Goal: Transaction & Acquisition: Purchase product/service

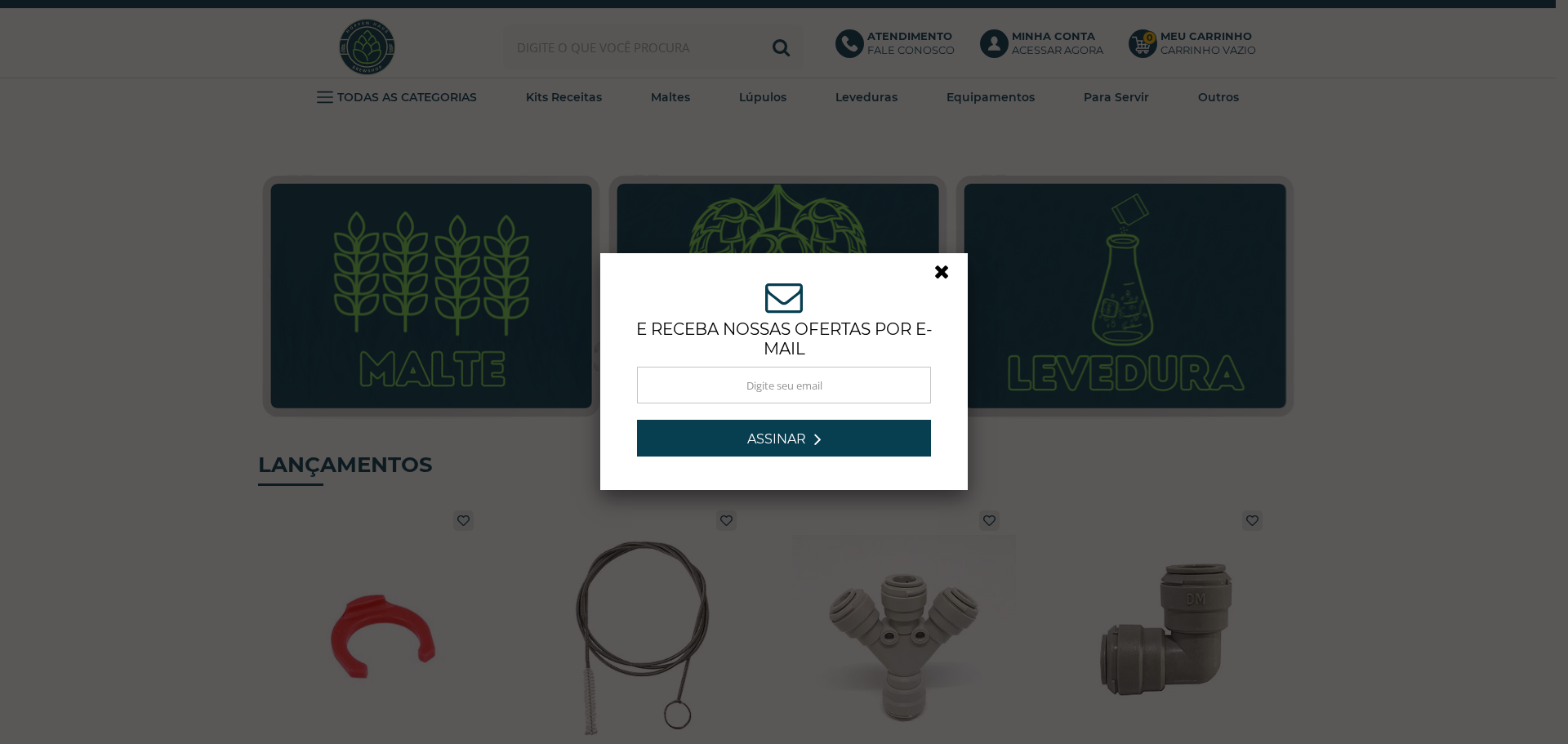
click at [934, 270] on link at bounding box center [949, 276] width 30 height 30
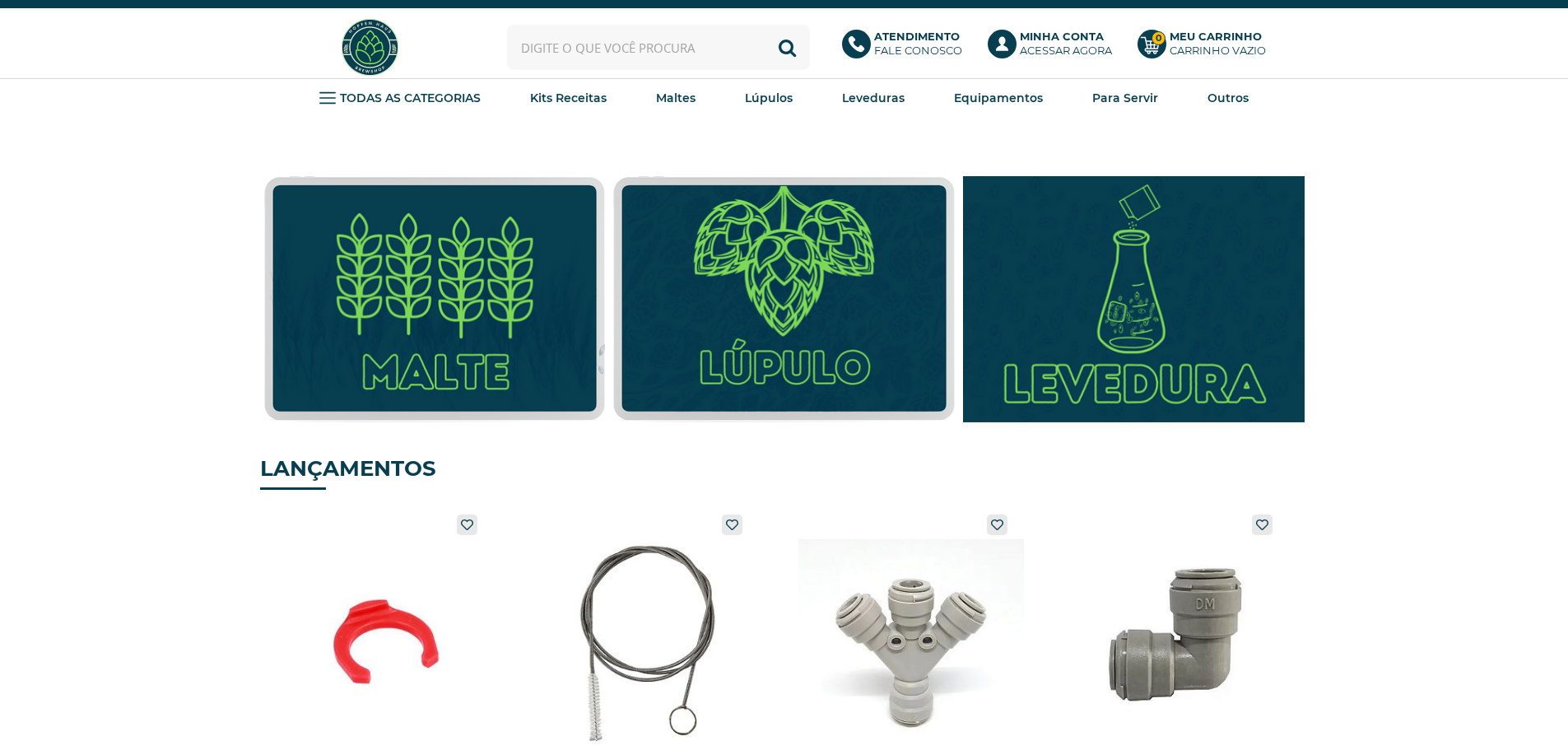
click at [1125, 272] on img at bounding box center [1133, 299] width 376 height 271
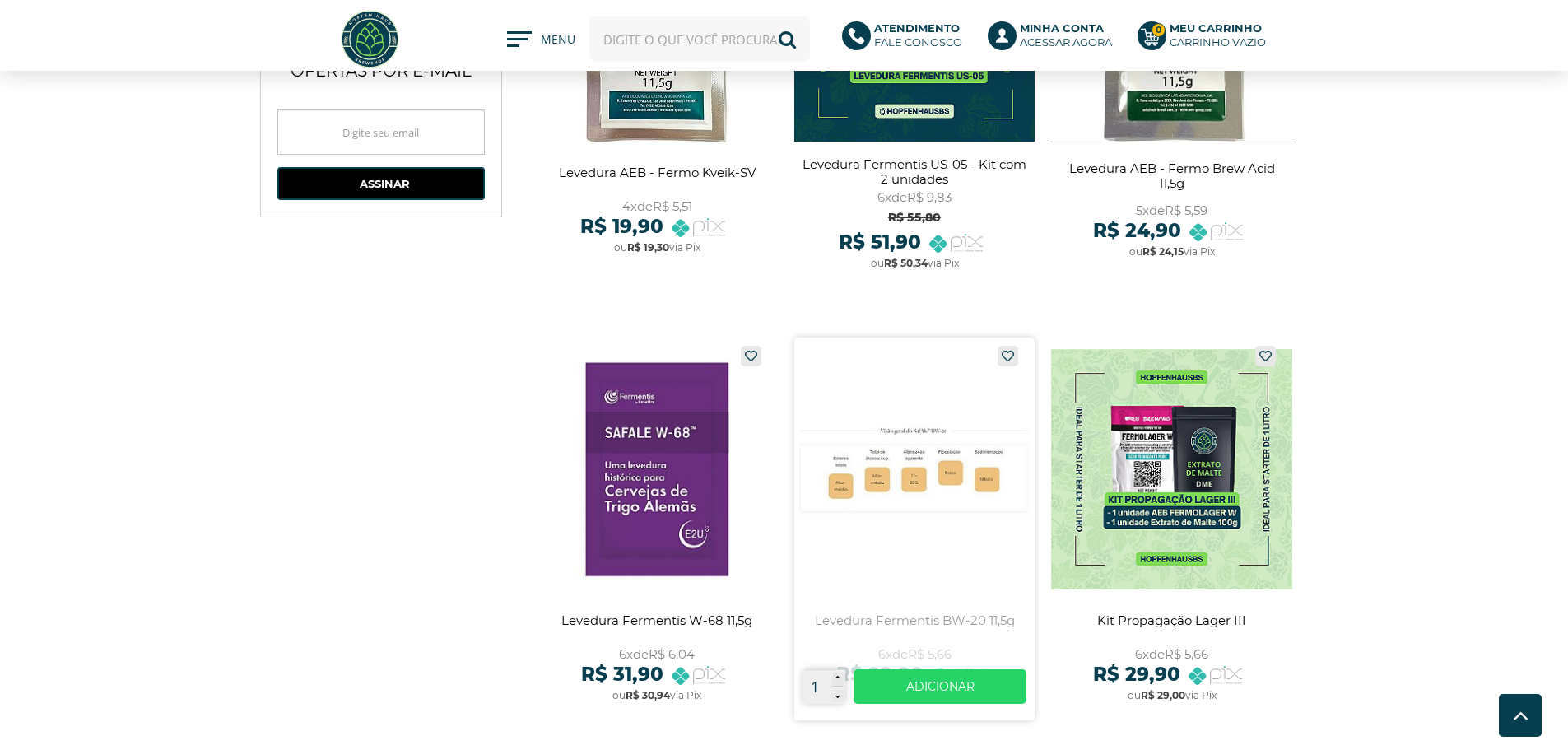
scroll to position [1153, 0]
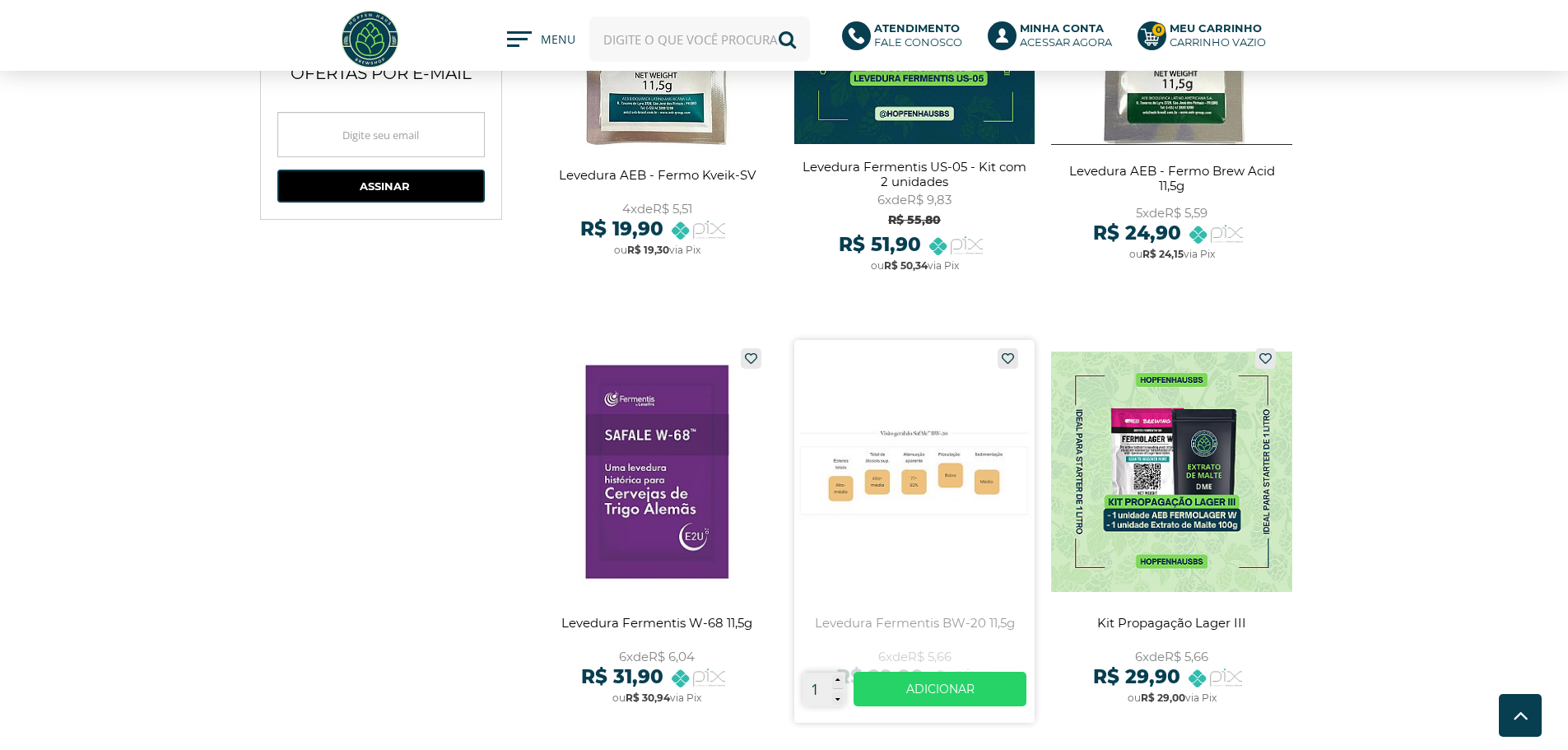
click at [949, 460] on link at bounding box center [915, 530] width 241 height 382
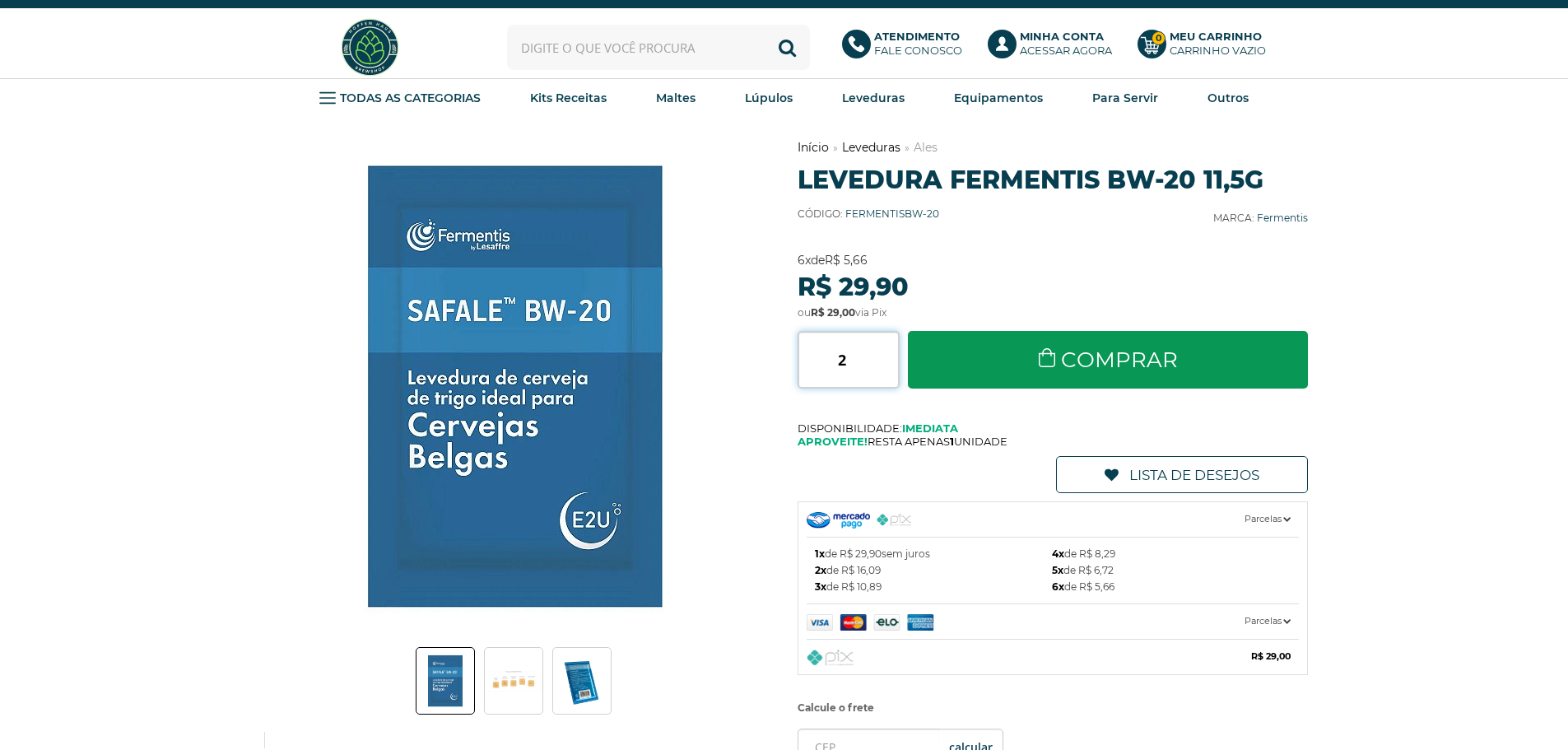
type input "2"
click at [888, 352] on input "2" at bounding box center [848, 360] width 102 height 58
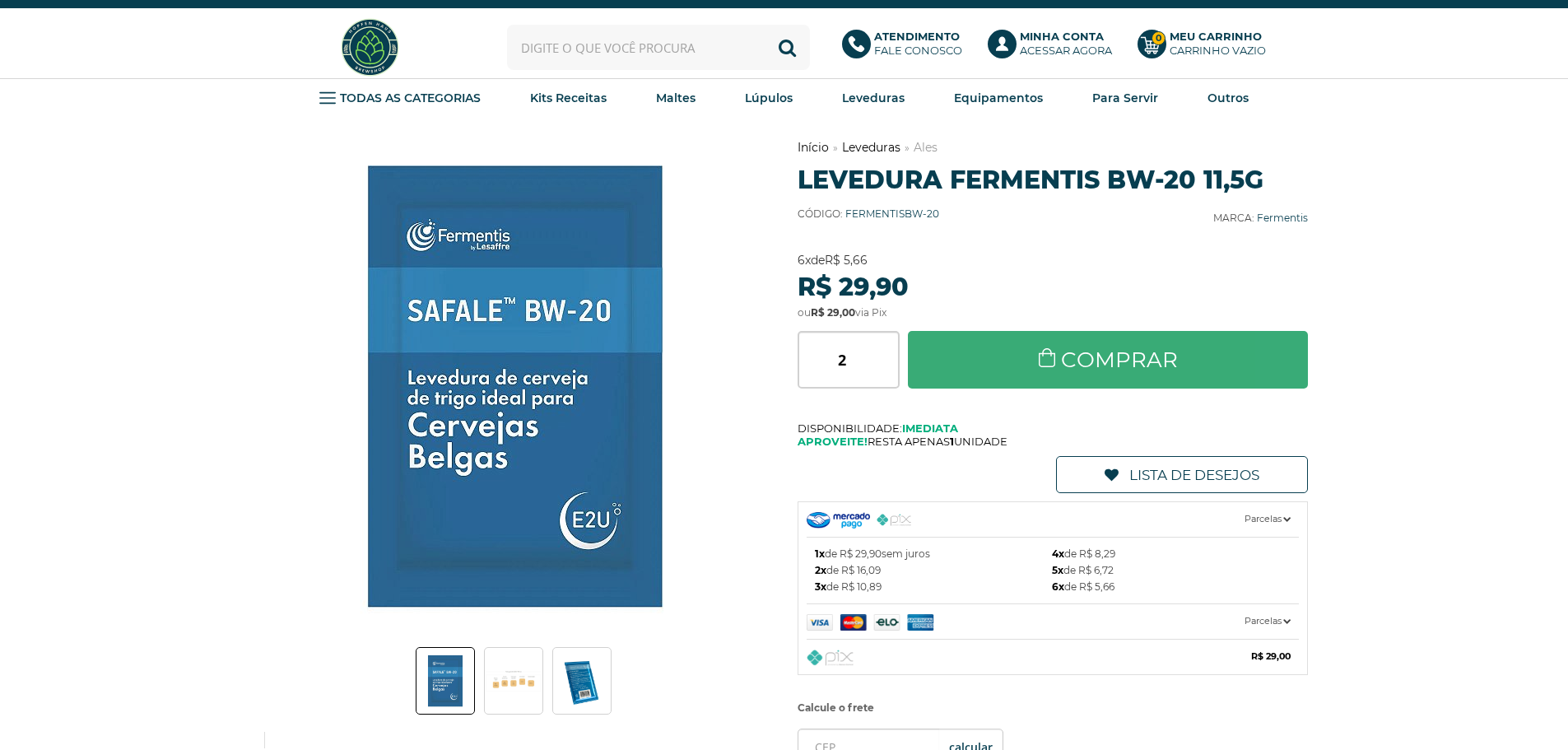
click at [1021, 357] on link "Comprar" at bounding box center [1108, 360] width 401 height 58
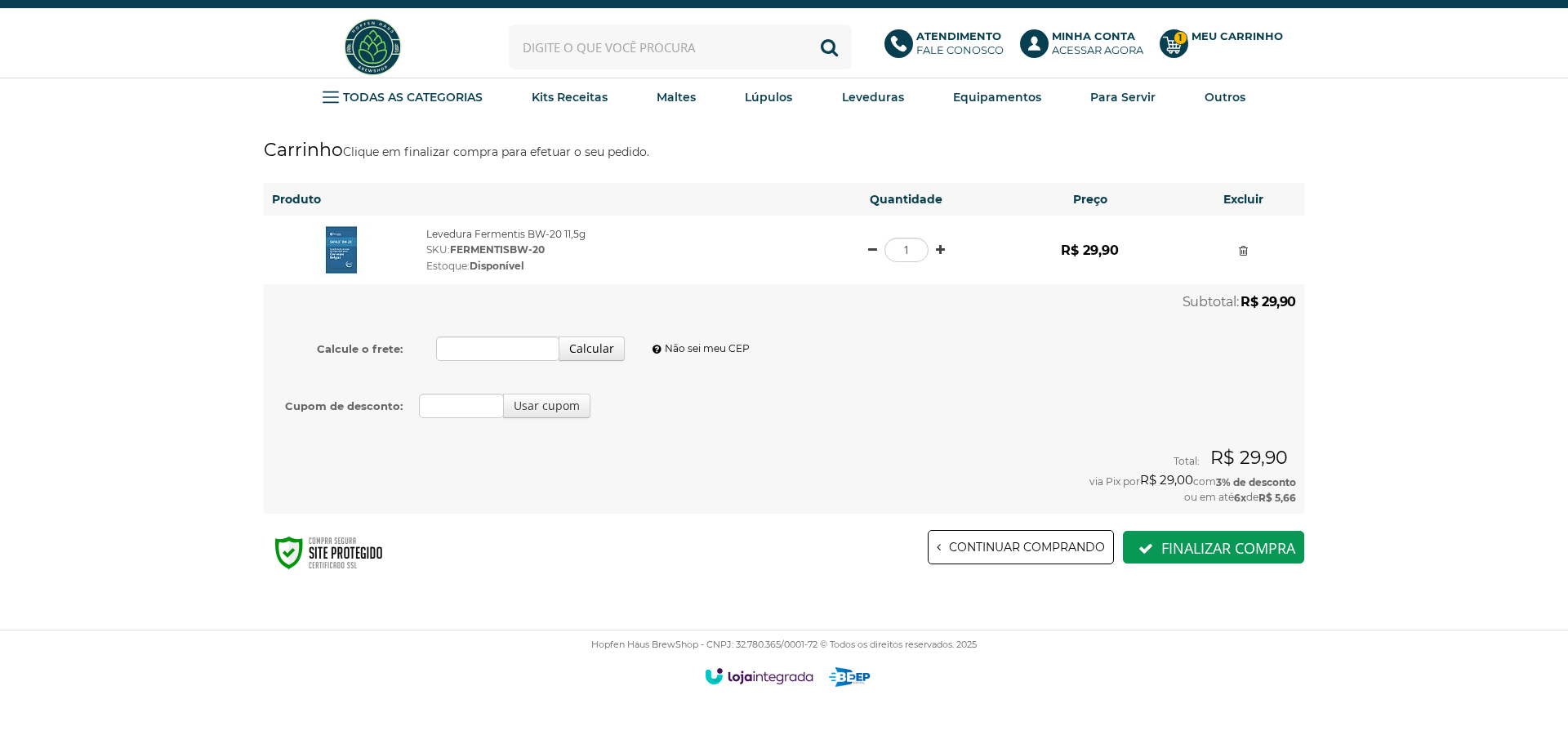
click at [587, 48] on input "text" at bounding box center [680, 47] width 343 height 45
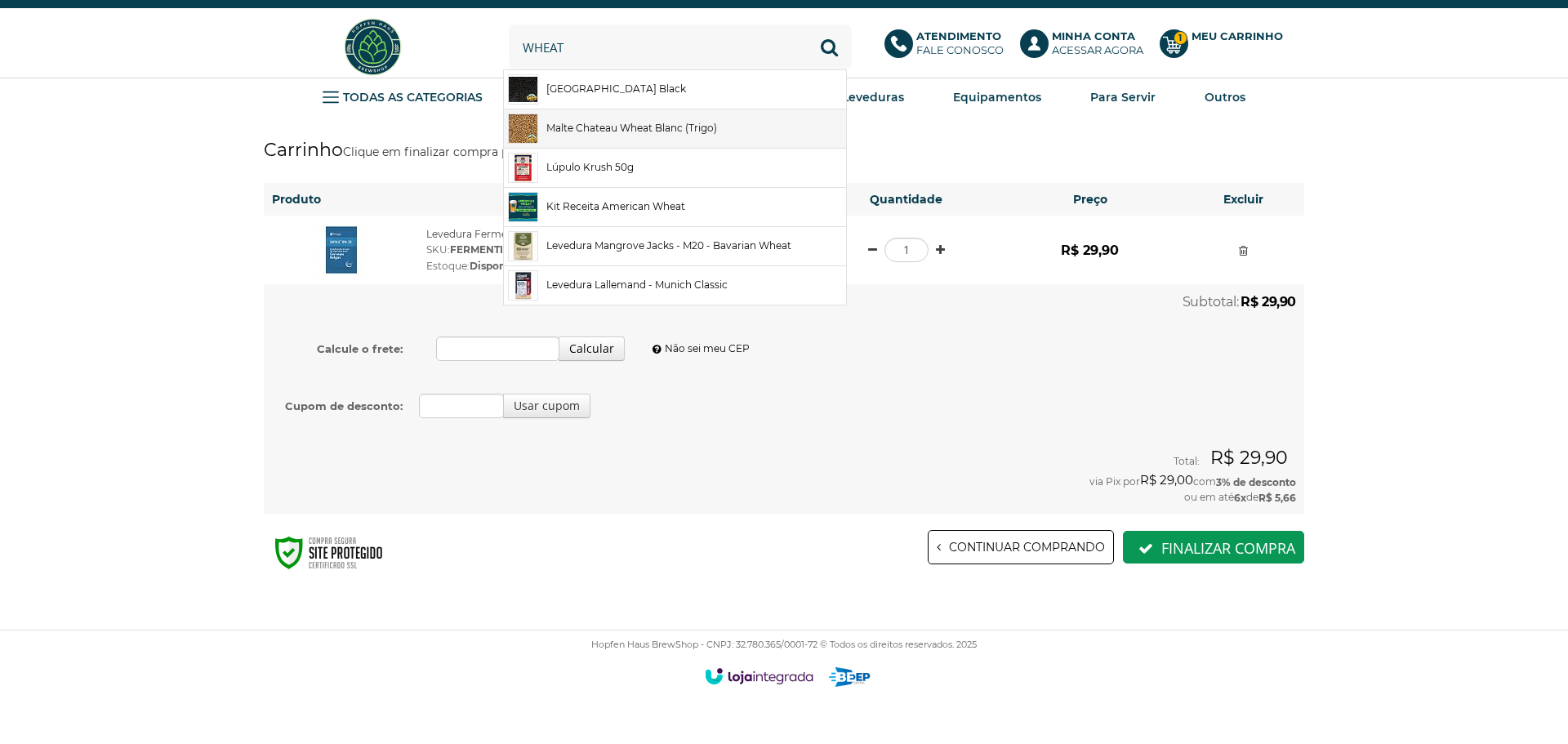
click at [686, 129] on link "Malte Chateau Wheat Blanc (Trigo)" at bounding box center [675, 129] width 342 height 38
type input "Malte Chateau Wheat Blanc (Trigo)"
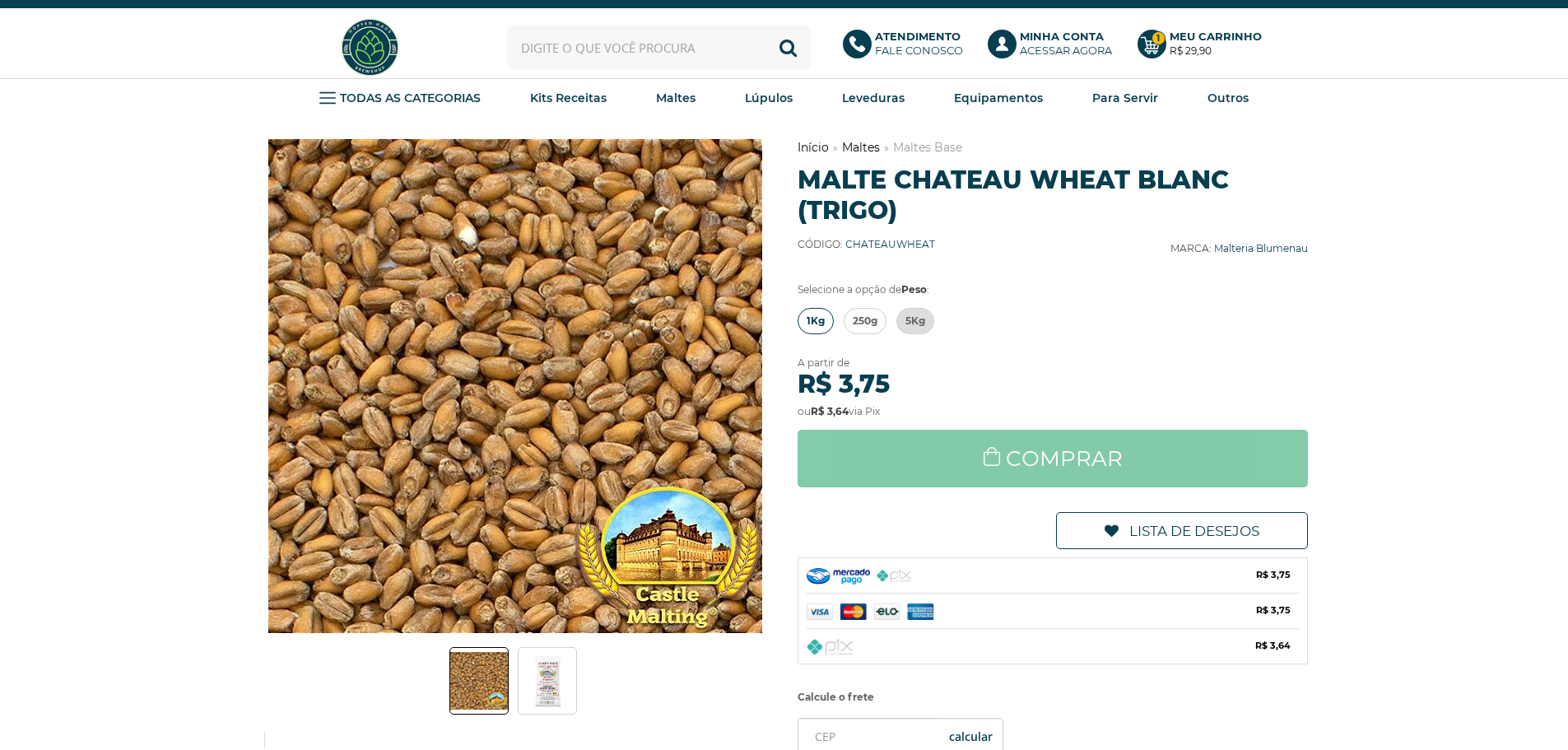
click at [828, 321] on link "1Kg" at bounding box center [815, 320] width 36 height 26
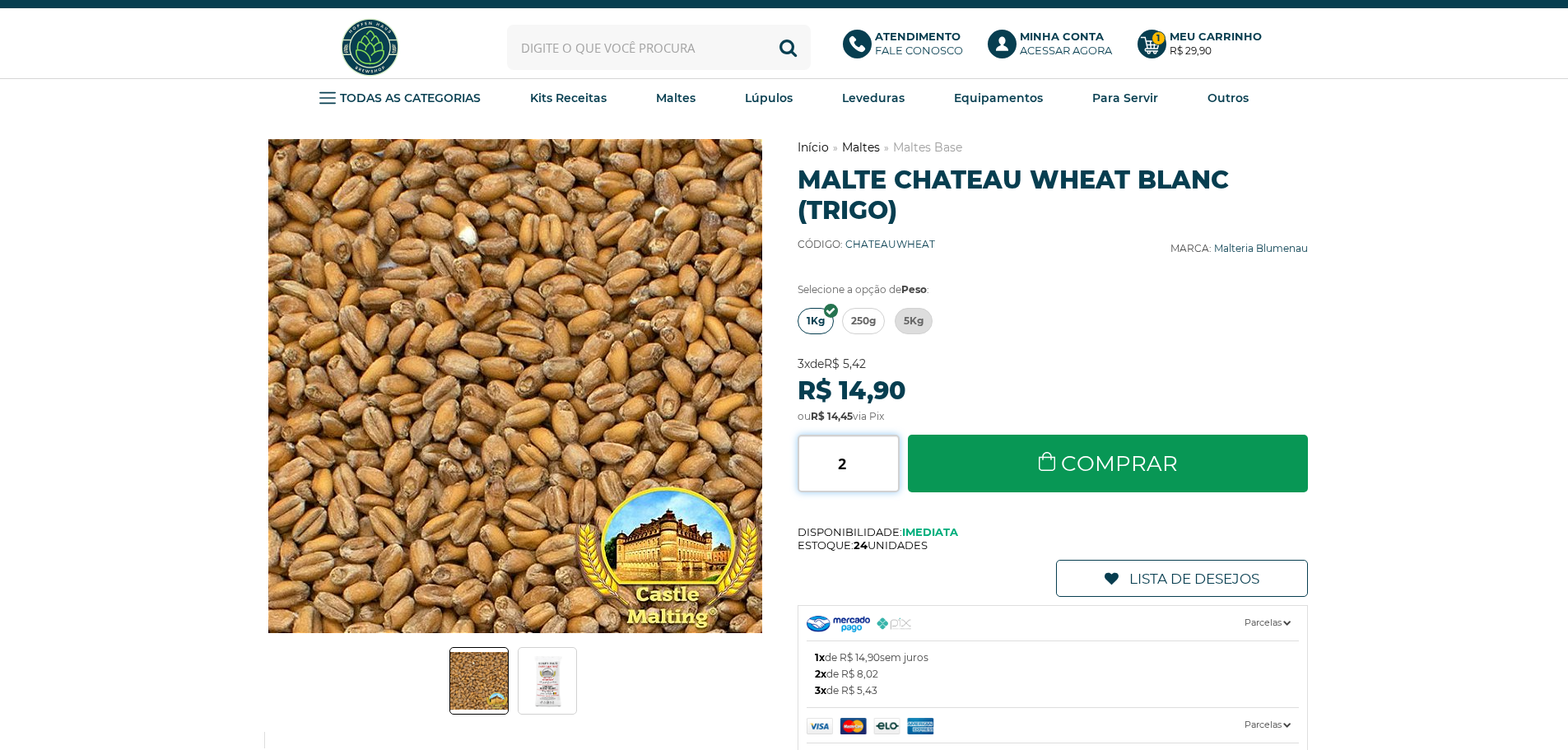
click at [894, 460] on input "2" at bounding box center [848, 464] width 102 height 58
type input "3"
click at [894, 460] on input "3" at bounding box center [848, 464] width 102 height 58
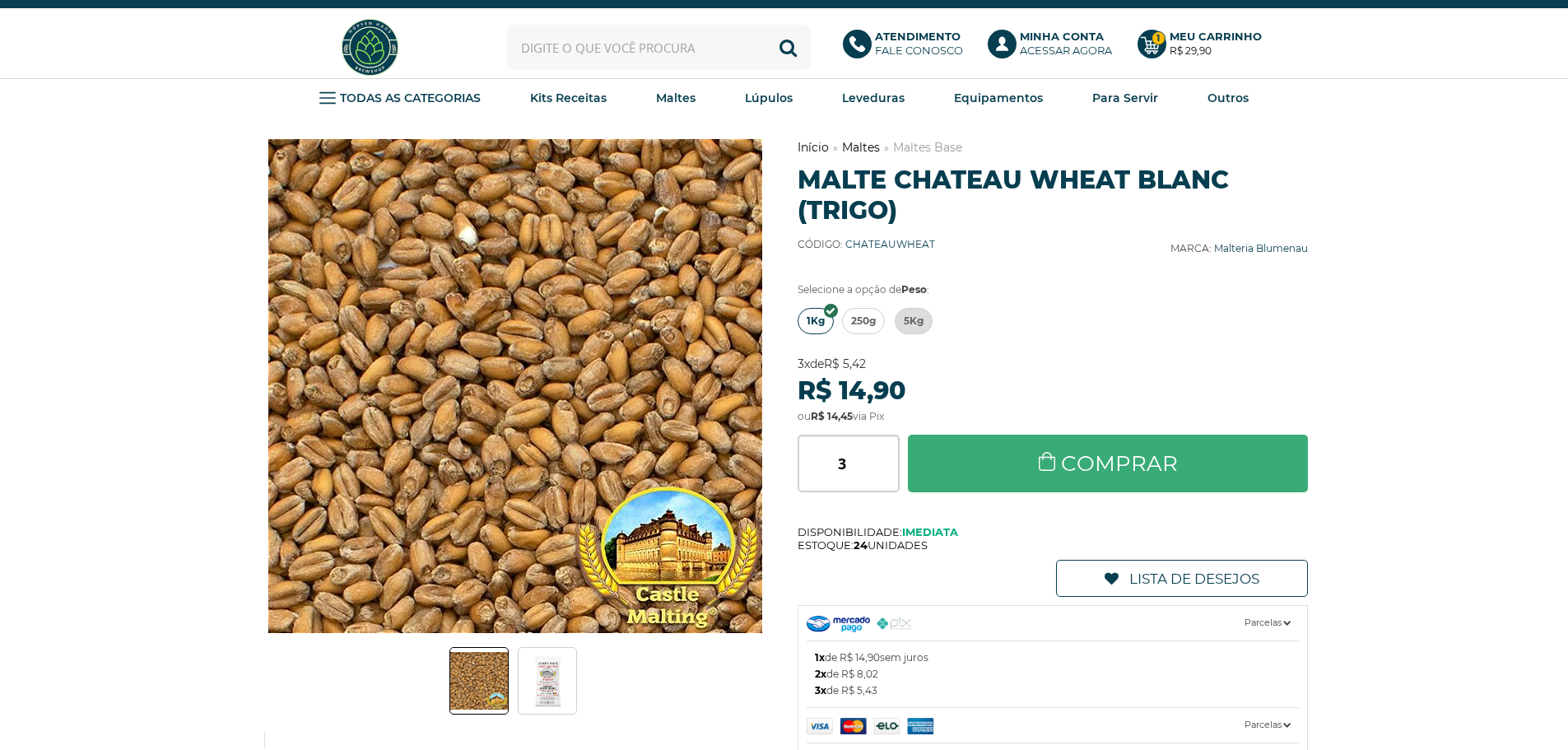
click at [1081, 466] on link "Comprar" at bounding box center [1108, 464] width 401 height 58
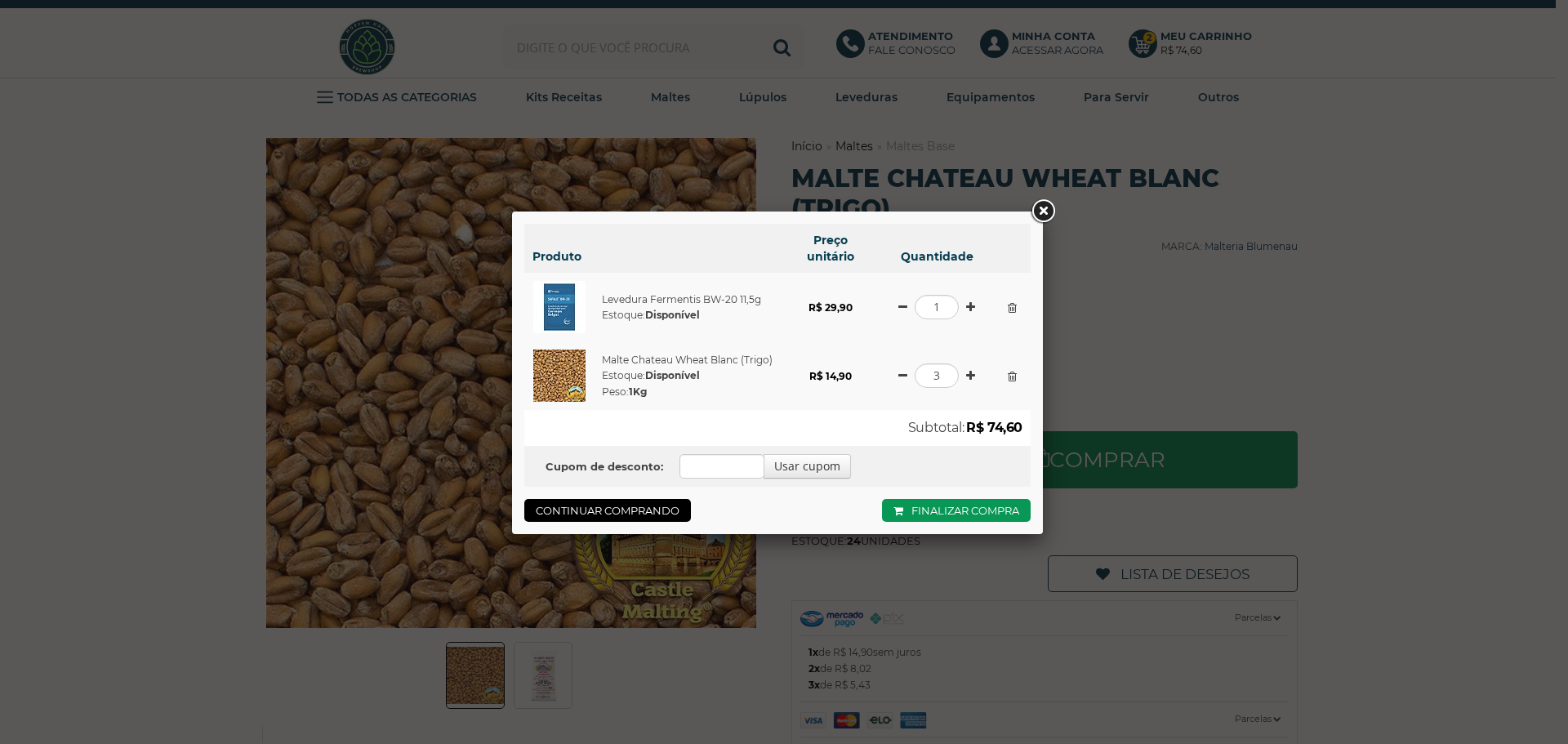
click at [1038, 213] on link at bounding box center [1043, 211] width 30 height 30
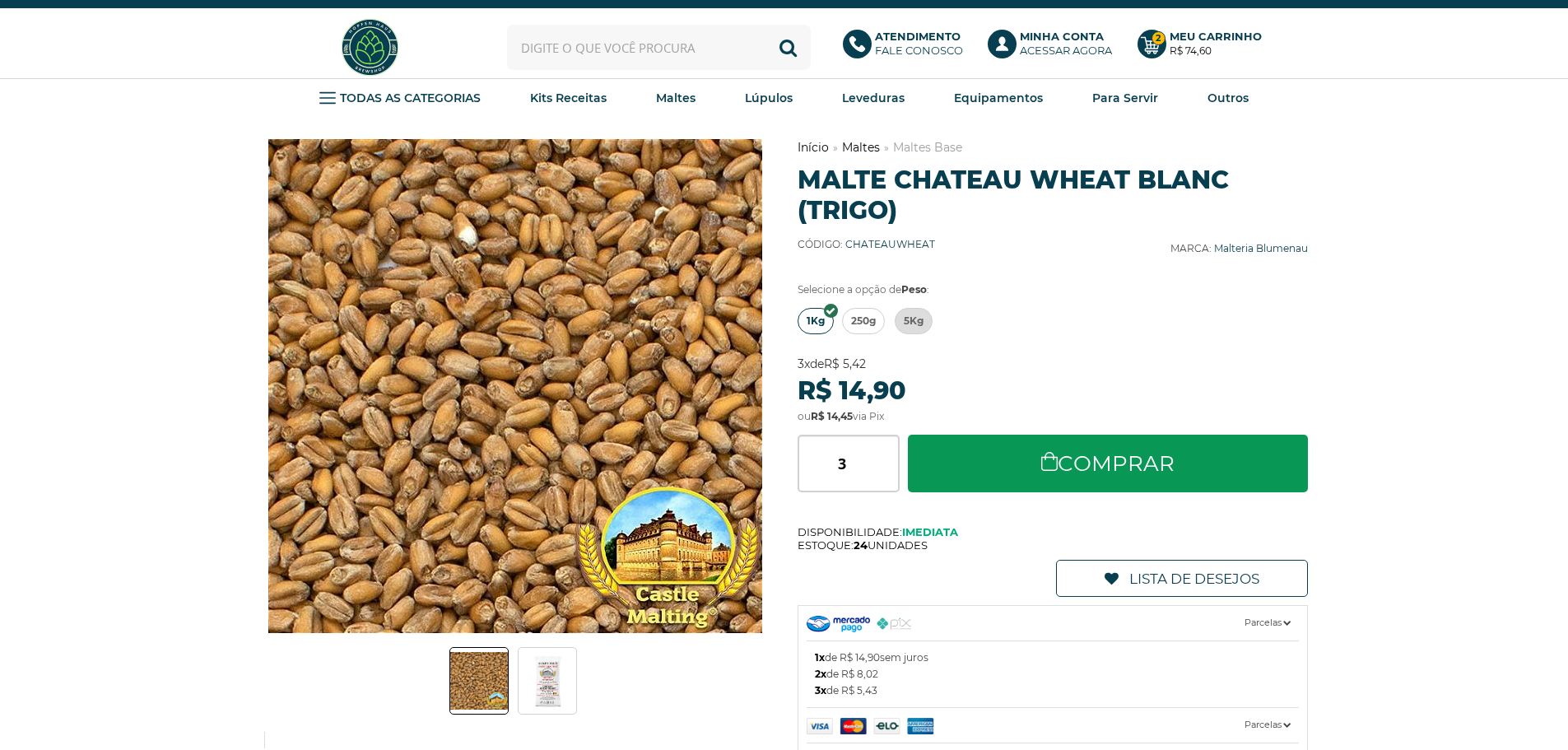
click at [656, 63] on input "text" at bounding box center [659, 47] width 304 height 45
click at [600, 87] on link "Flocos de Aveia" at bounding box center [659, 90] width 302 height 39
type input "Flocos de Aveia"
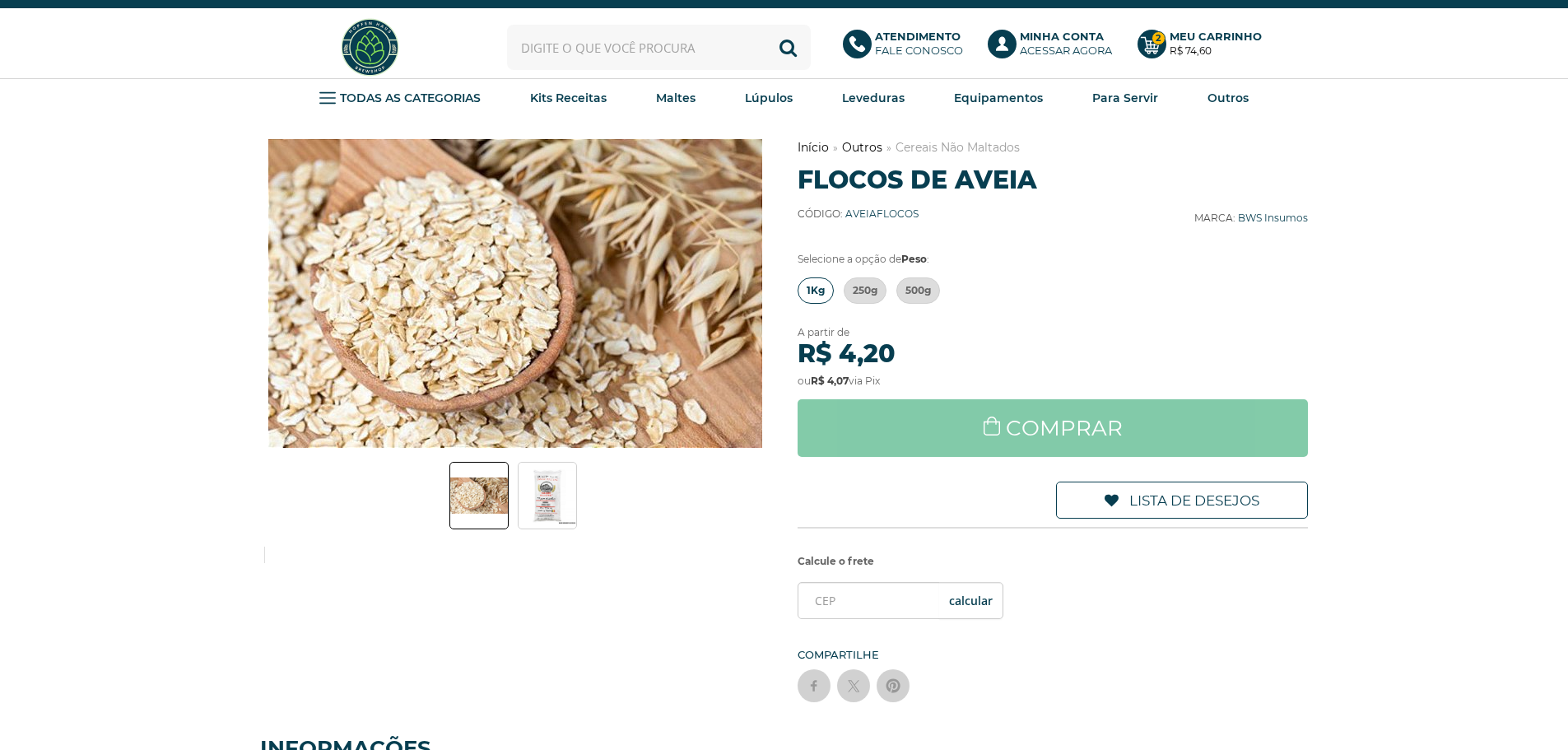
click at [808, 287] on span "1Kg" at bounding box center [815, 290] width 18 height 25
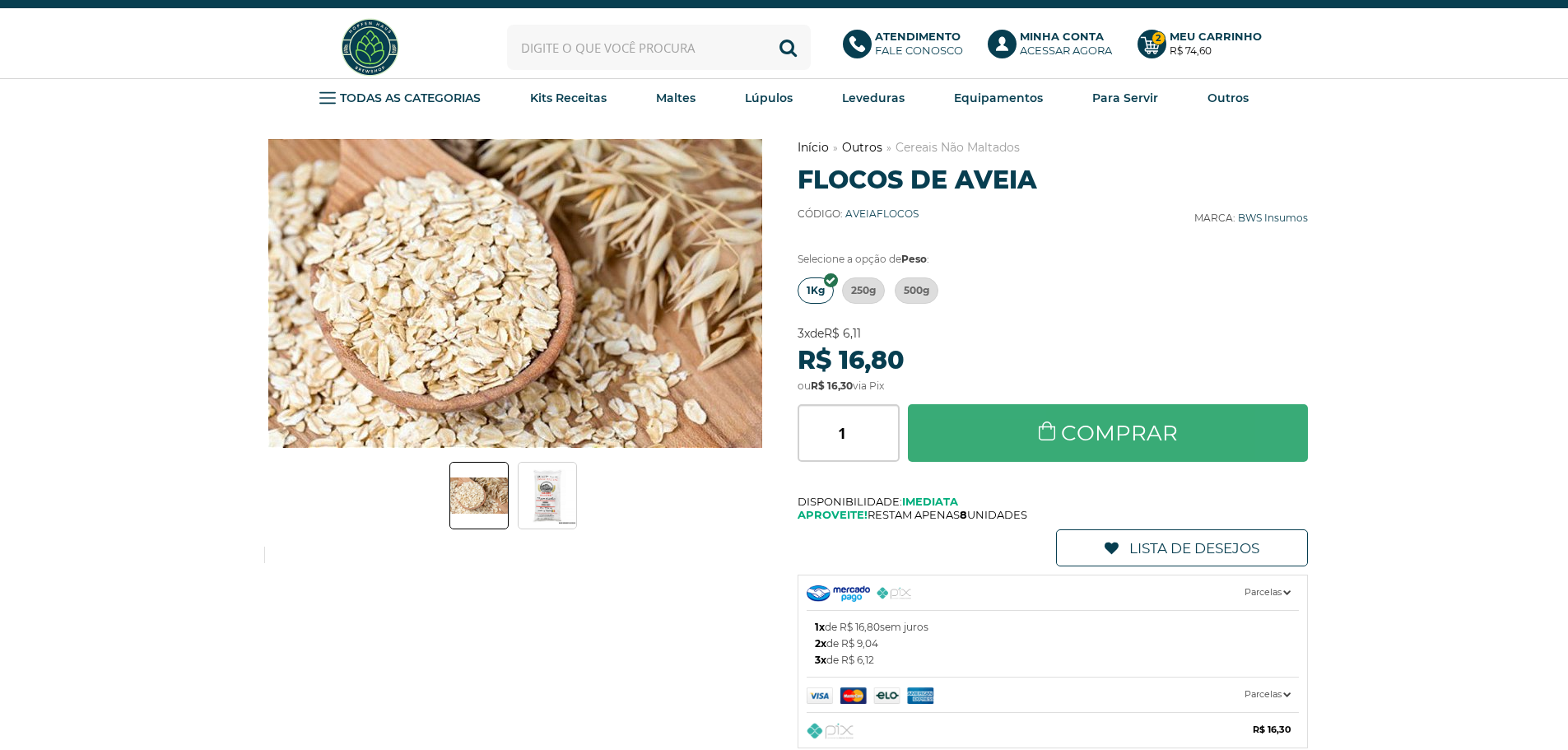
click at [987, 437] on link "Comprar" at bounding box center [1108, 434] width 401 height 58
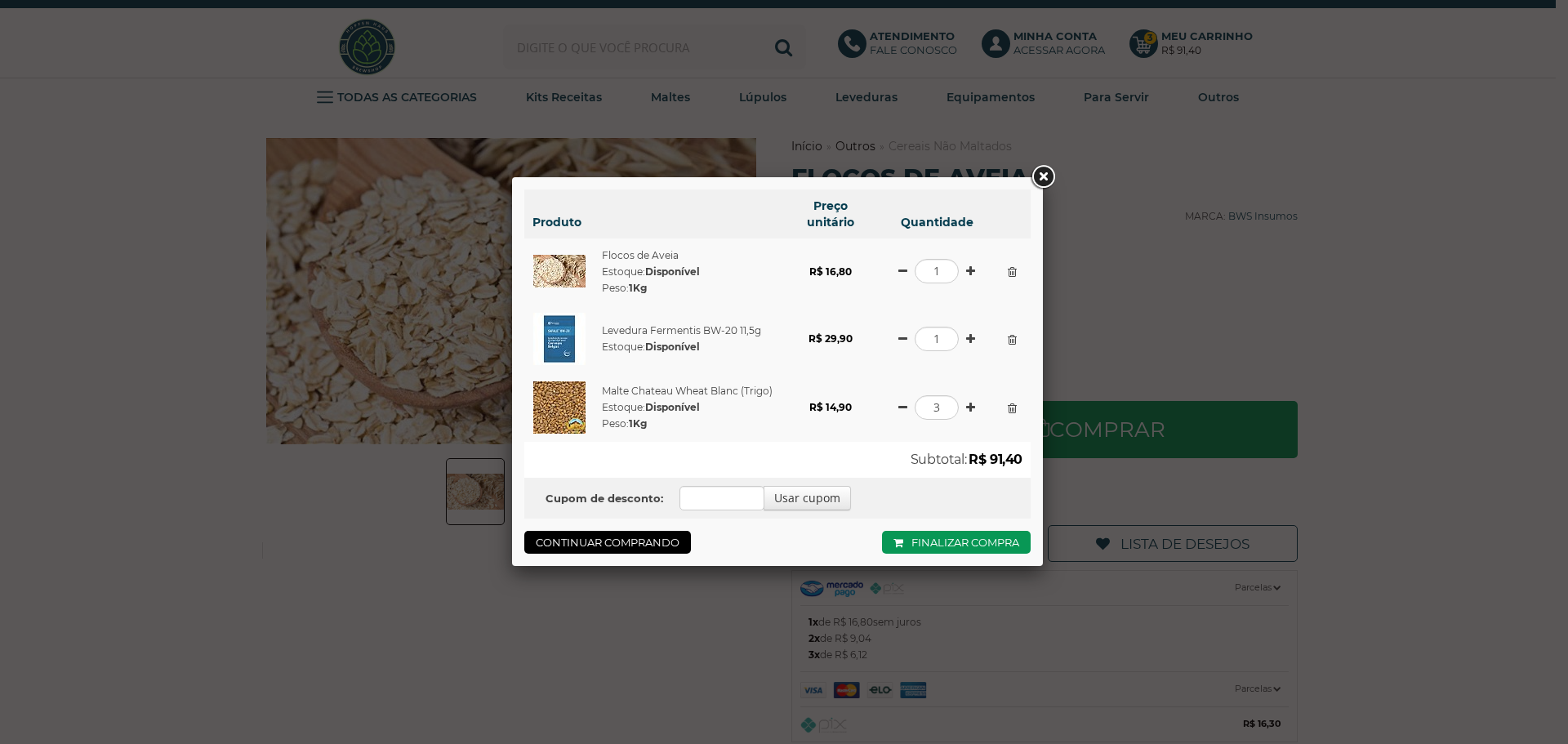
click at [1044, 172] on link at bounding box center [1043, 177] width 30 height 30
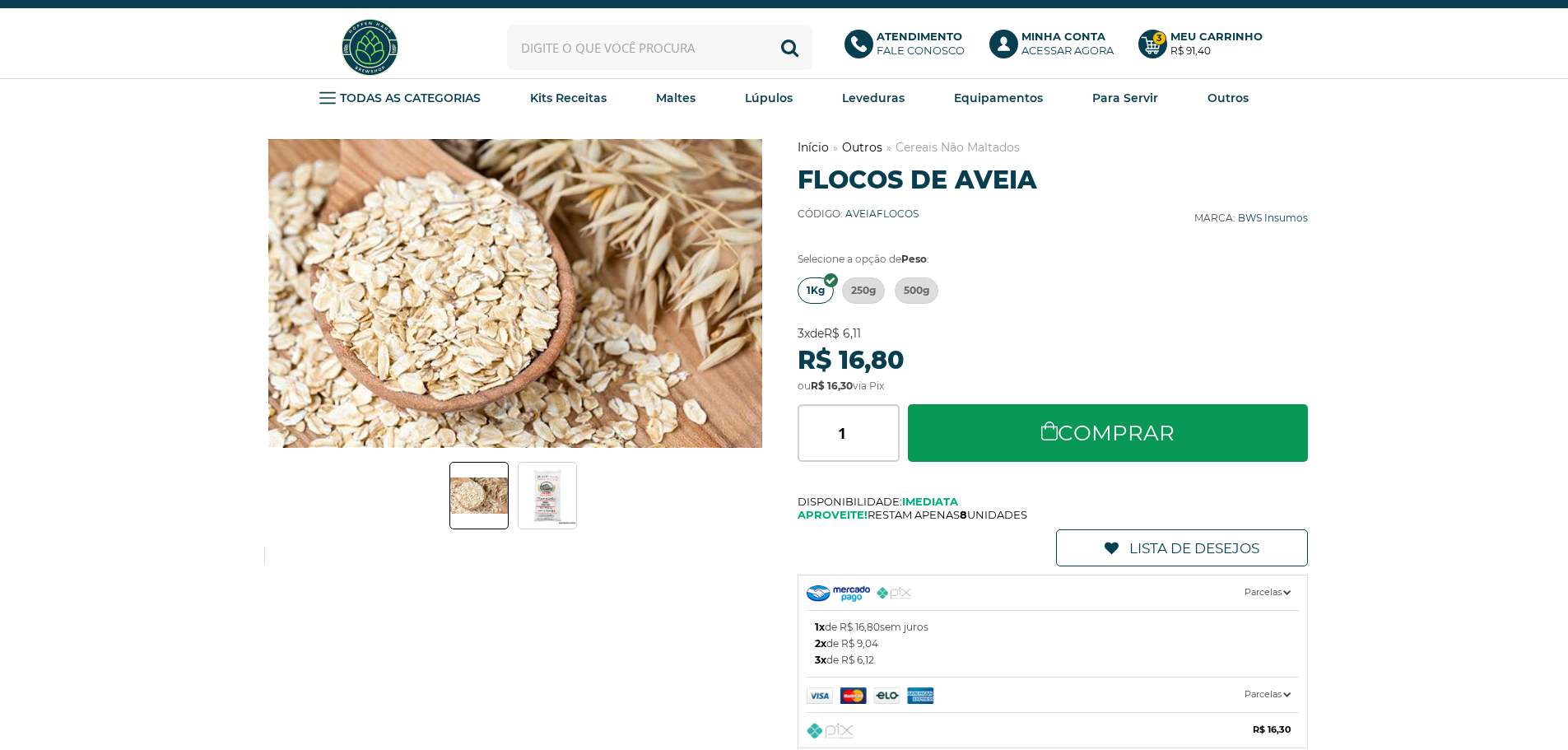
click at [539, 49] on input "text" at bounding box center [660, 47] width 306 height 45
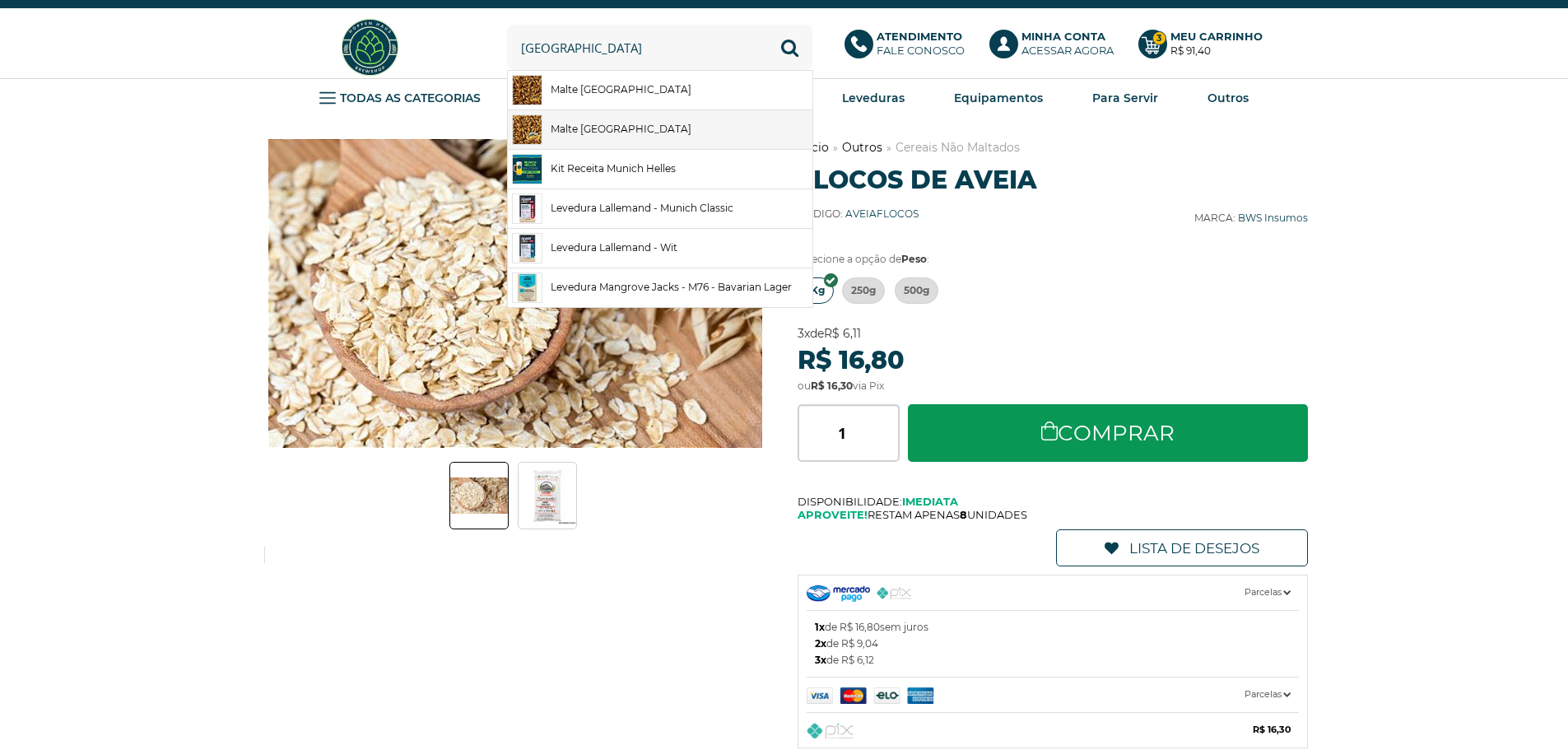
click at [685, 130] on link "Malte Château Munich" at bounding box center [660, 130] width 305 height 39
type input "Malte Château Munich"
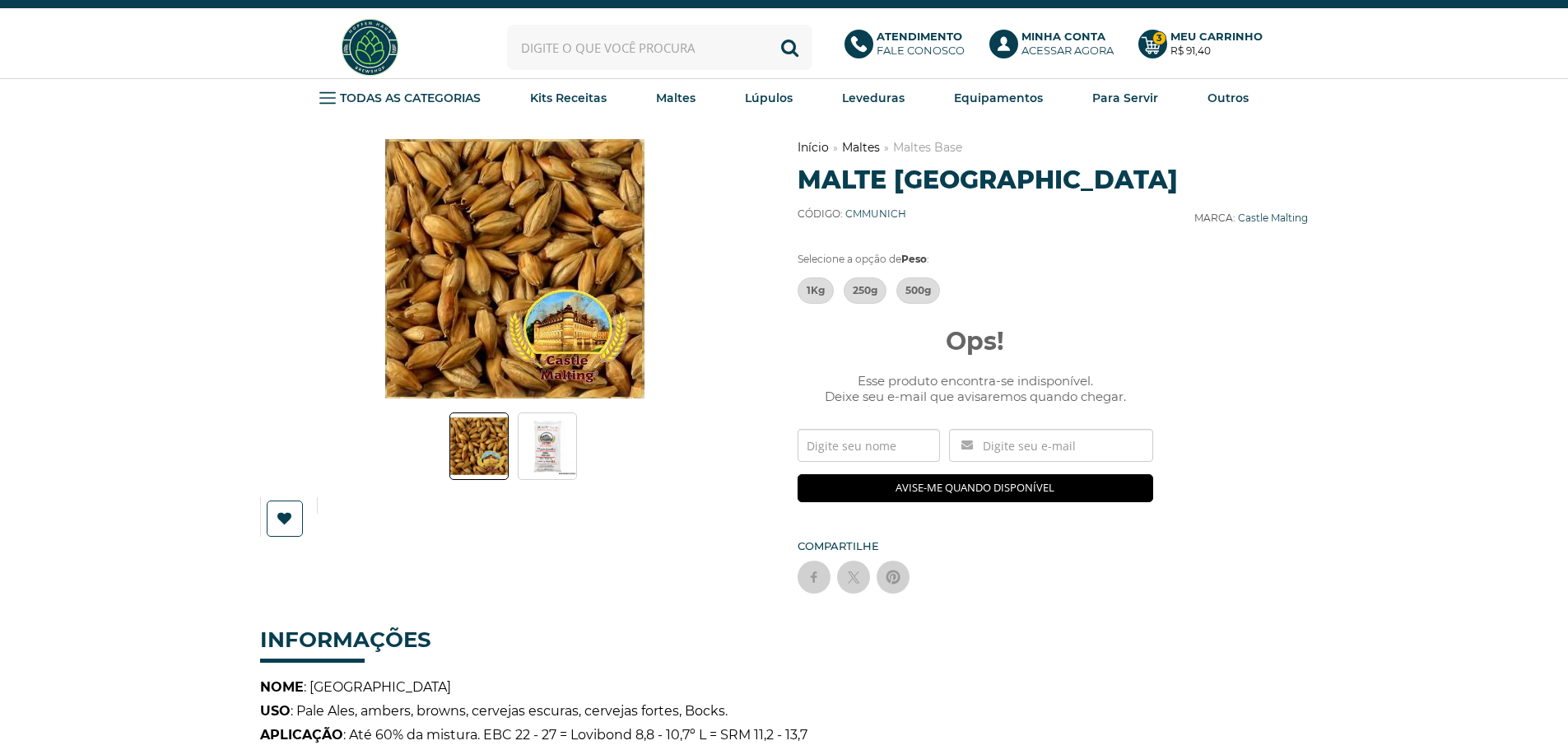
click at [662, 39] on input "text" at bounding box center [660, 47] width 306 height 45
type input "[PERSON_NAME]"
click at [768, 25] on button "Buscar" at bounding box center [790, 47] width 45 height 45
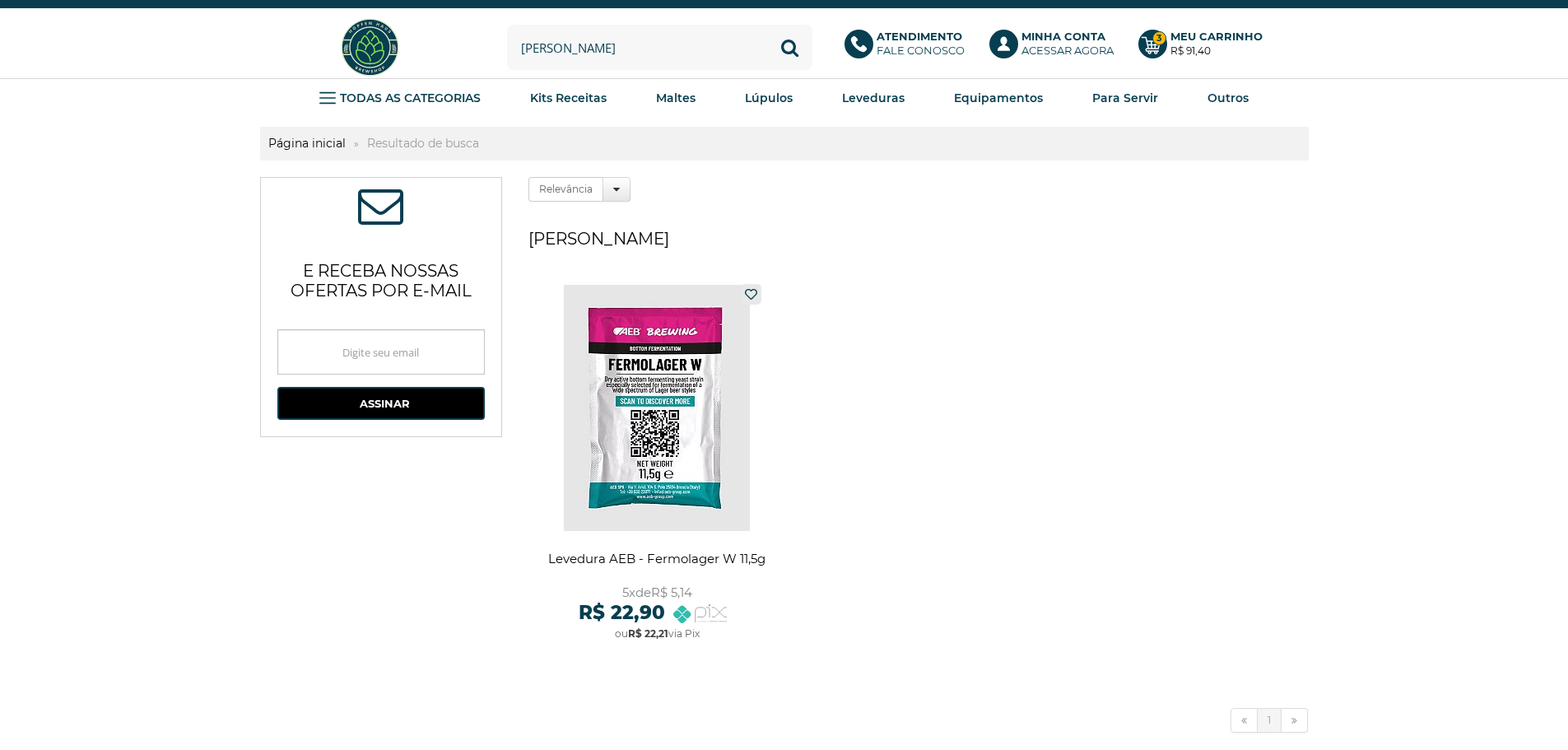
click at [541, 52] on input "[PERSON_NAME]" at bounding box center [660, 47] width 306 height 45
type input "munique"
click at [768, 25] on button "Buscar" at bounding box center [790, 47] width 45 height 45
drag, startPoint x: 690, startPoint y: 173, endPoint x: 700, endPoint y: 173, distance: 10.0
click at [690, 173] on link "Maltes Especiais" at bounding box center [734, 174] width 114 height 33
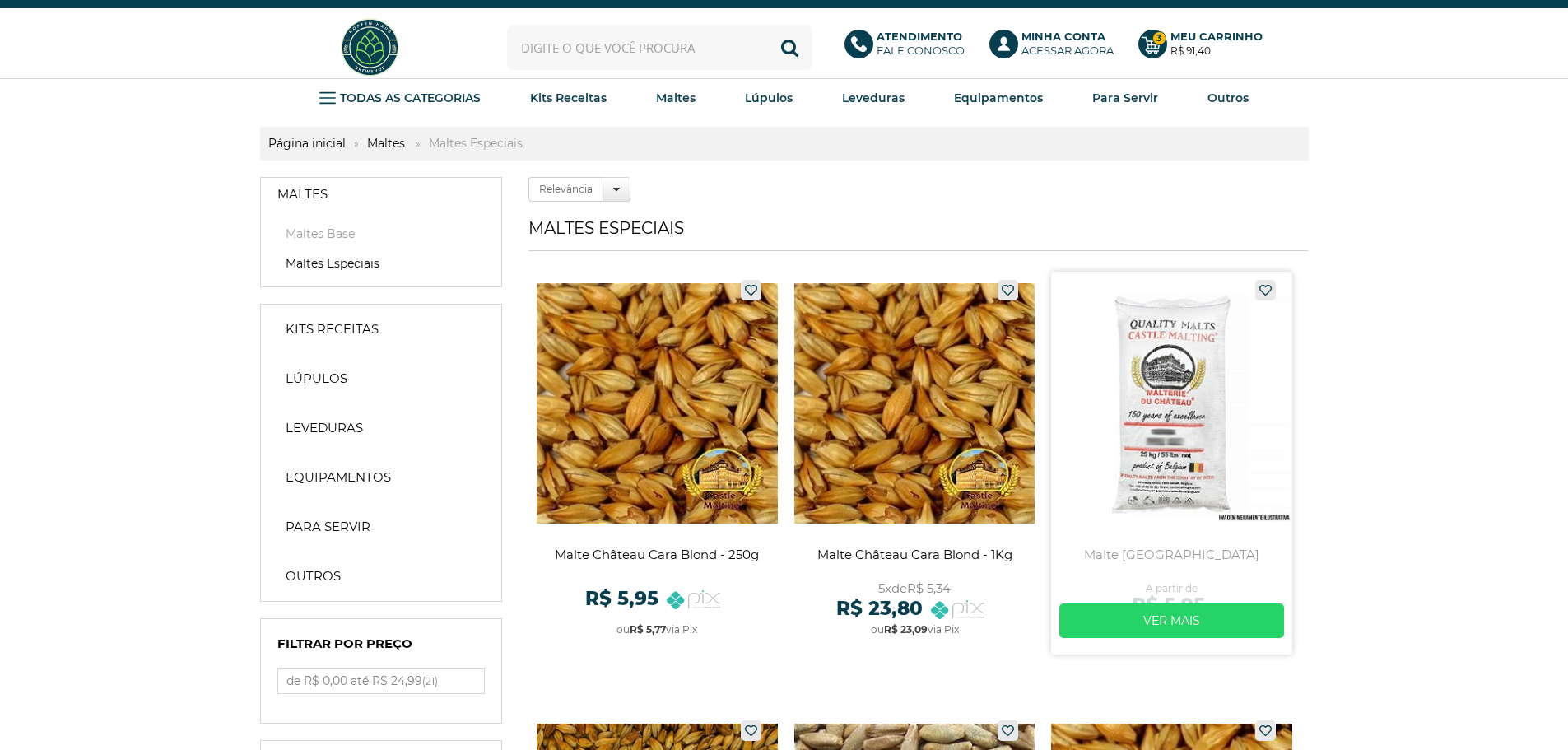
click at [1178, 421] on link at bounding box center [1171, 463] width 241 height 382
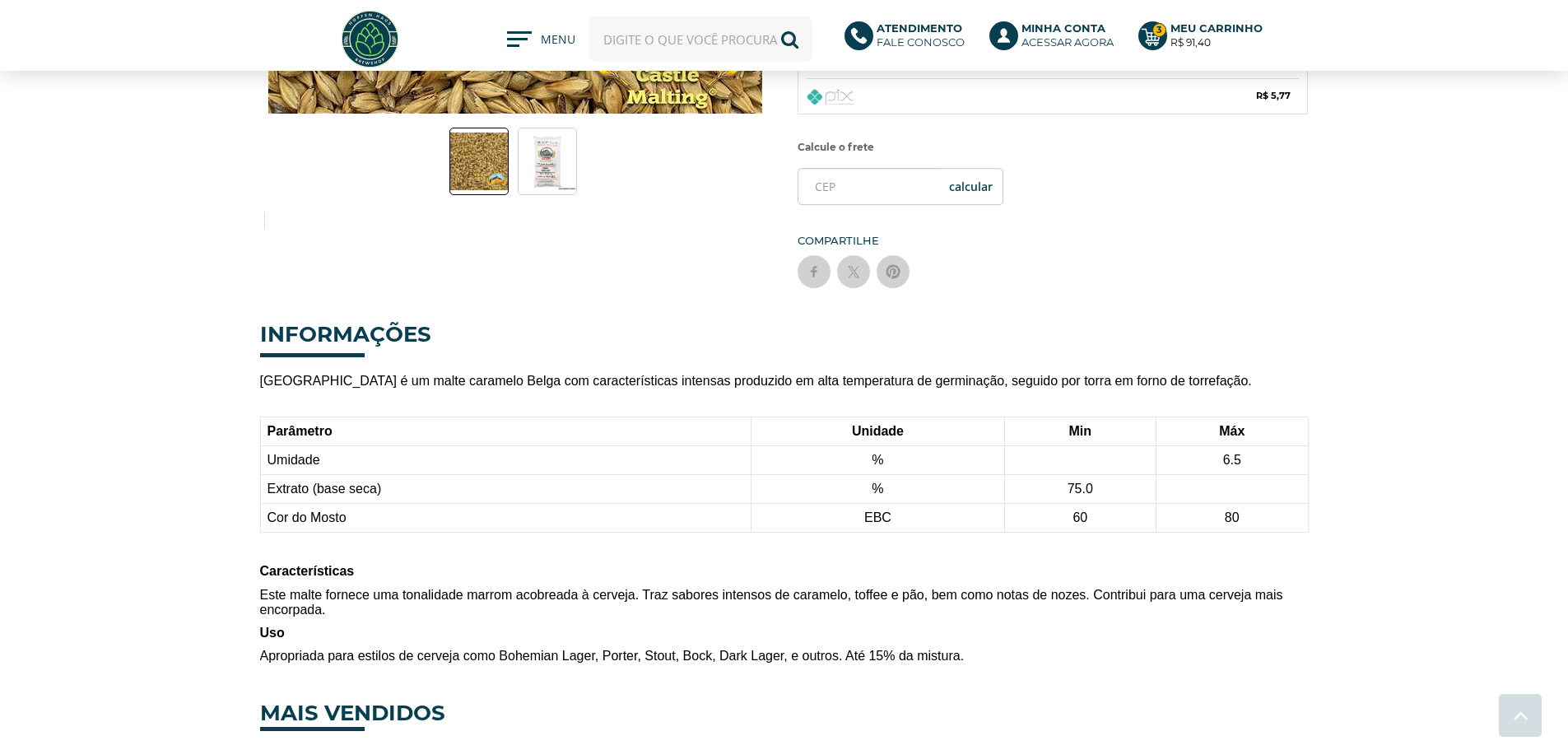
scroll to position [411, 0]
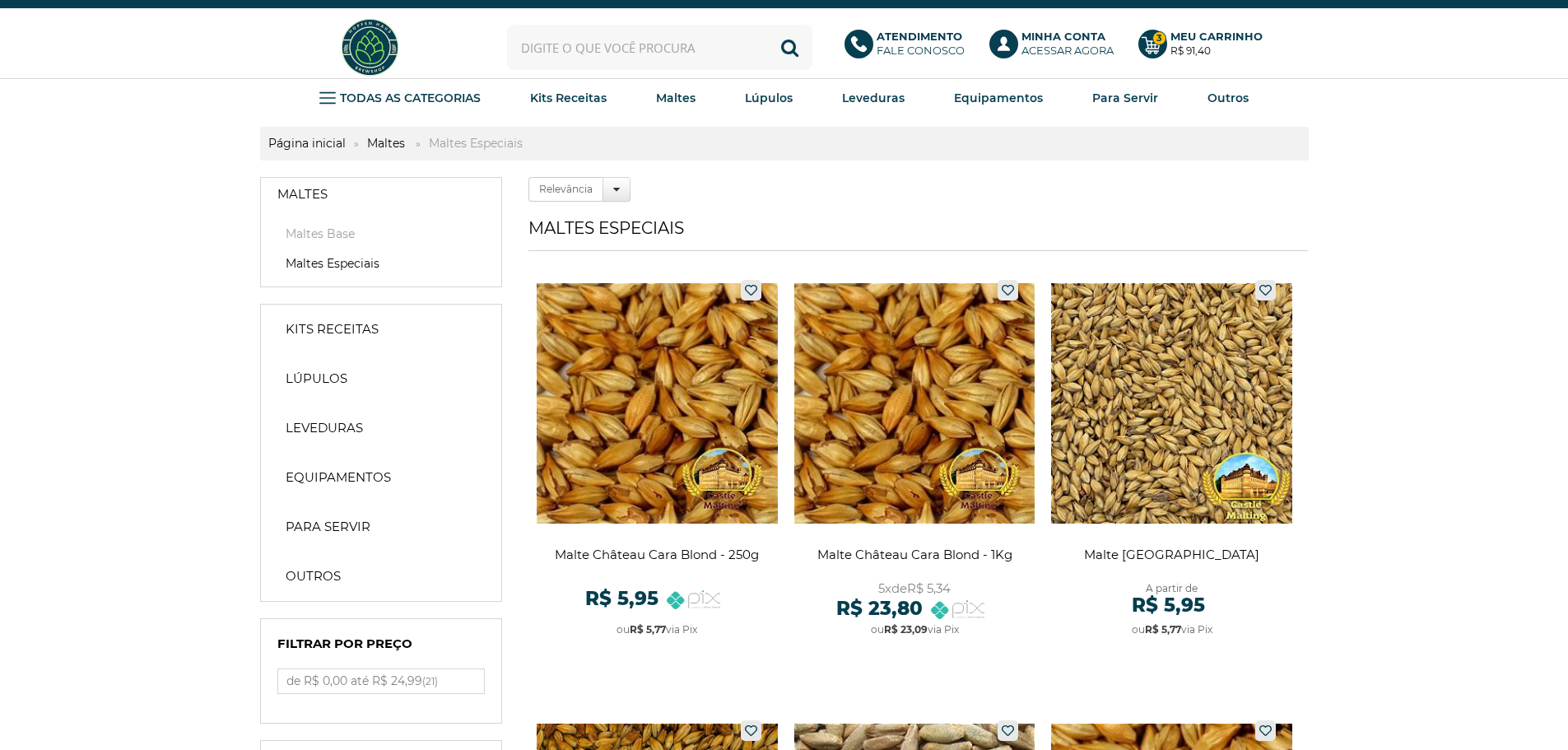
click at [622, 30] on input "text" at bounding box center [660, 47] width 306 height 45
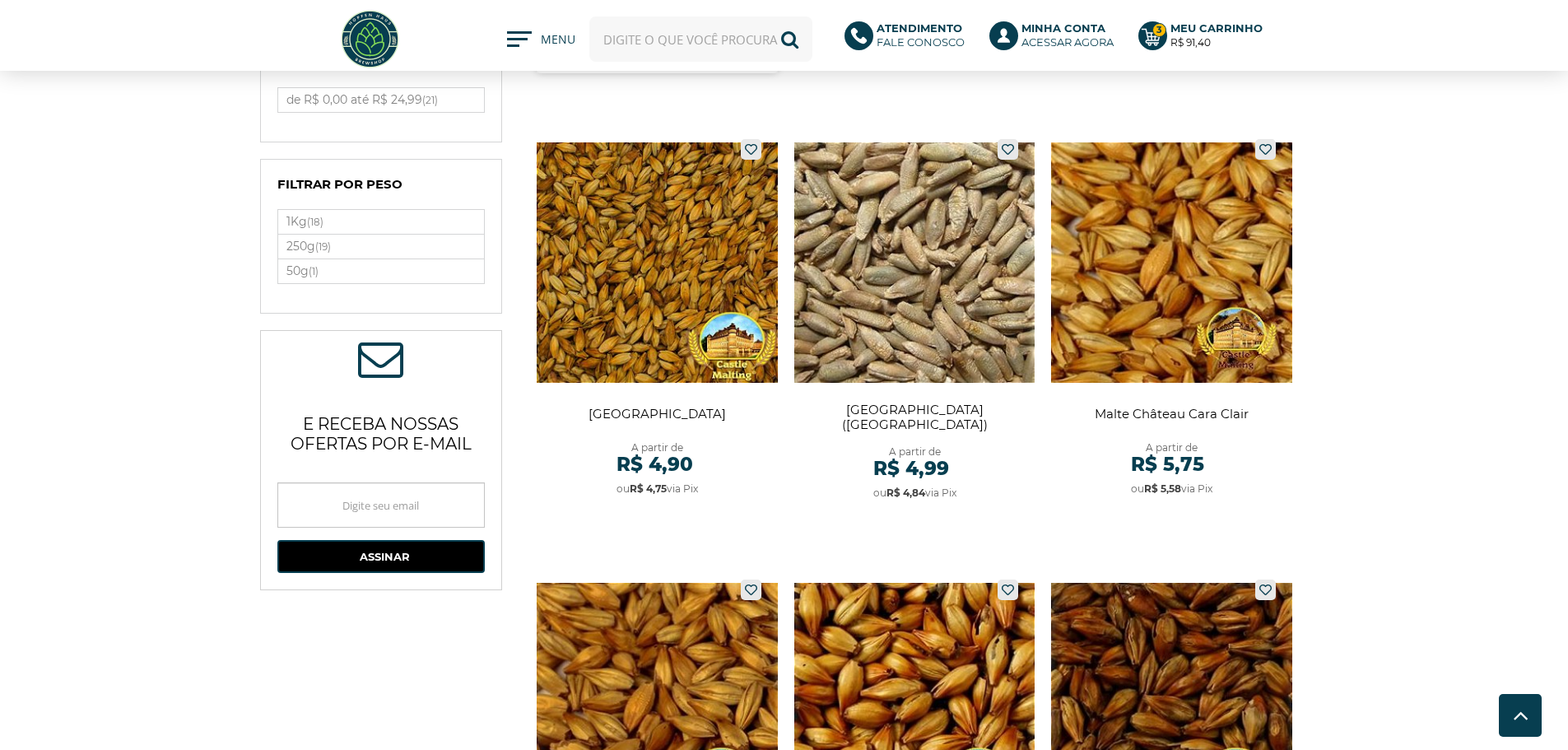
scroll to position [494, 0]
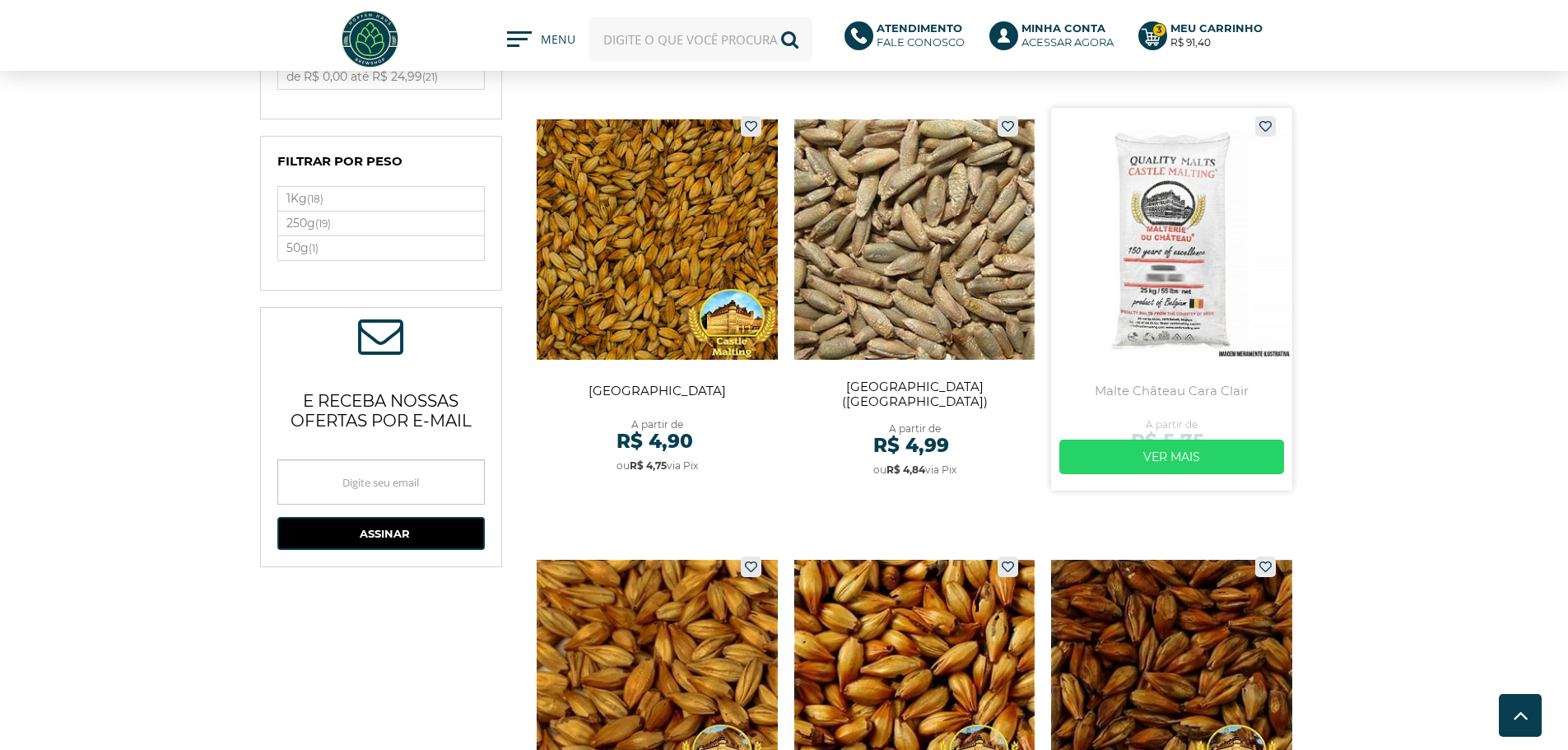
click at [1195, 237] on link at bounding box center [1171, 298] width 241 height 382
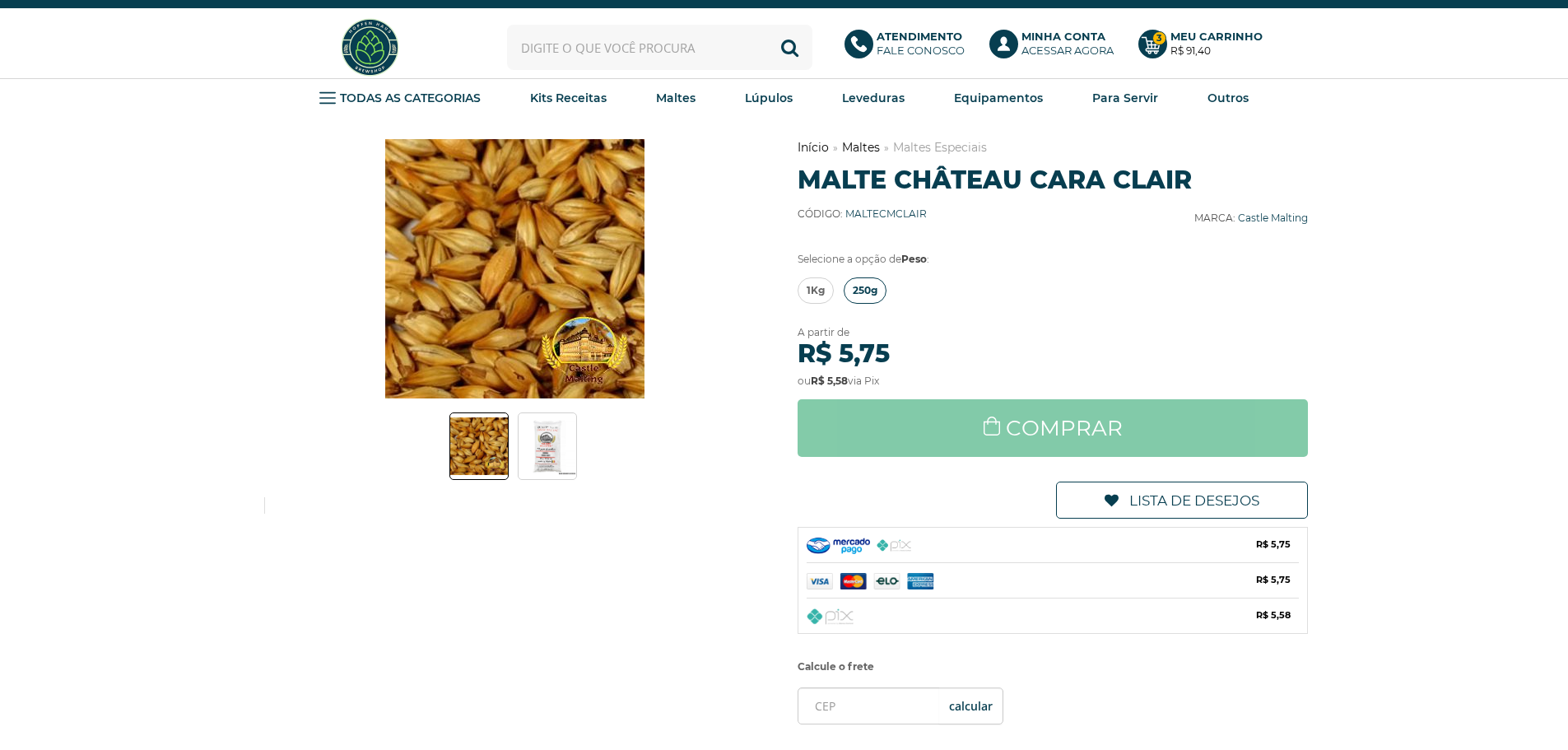
click at [861, 288] on span "250g" at bounding box center [865, 290] width 25 height 25
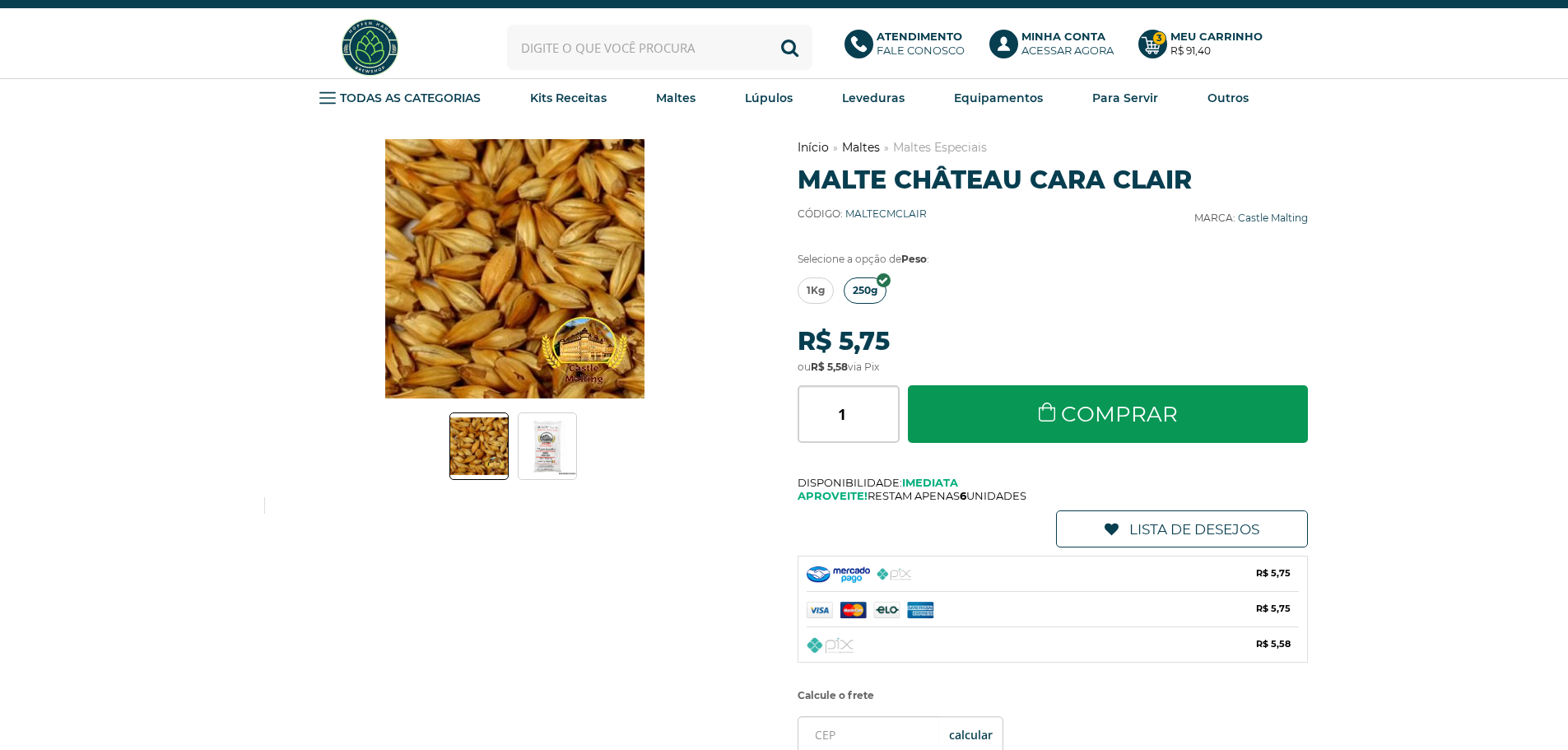
click at [550, 469] on img at bounding box center [548, 446] width 58 height 58
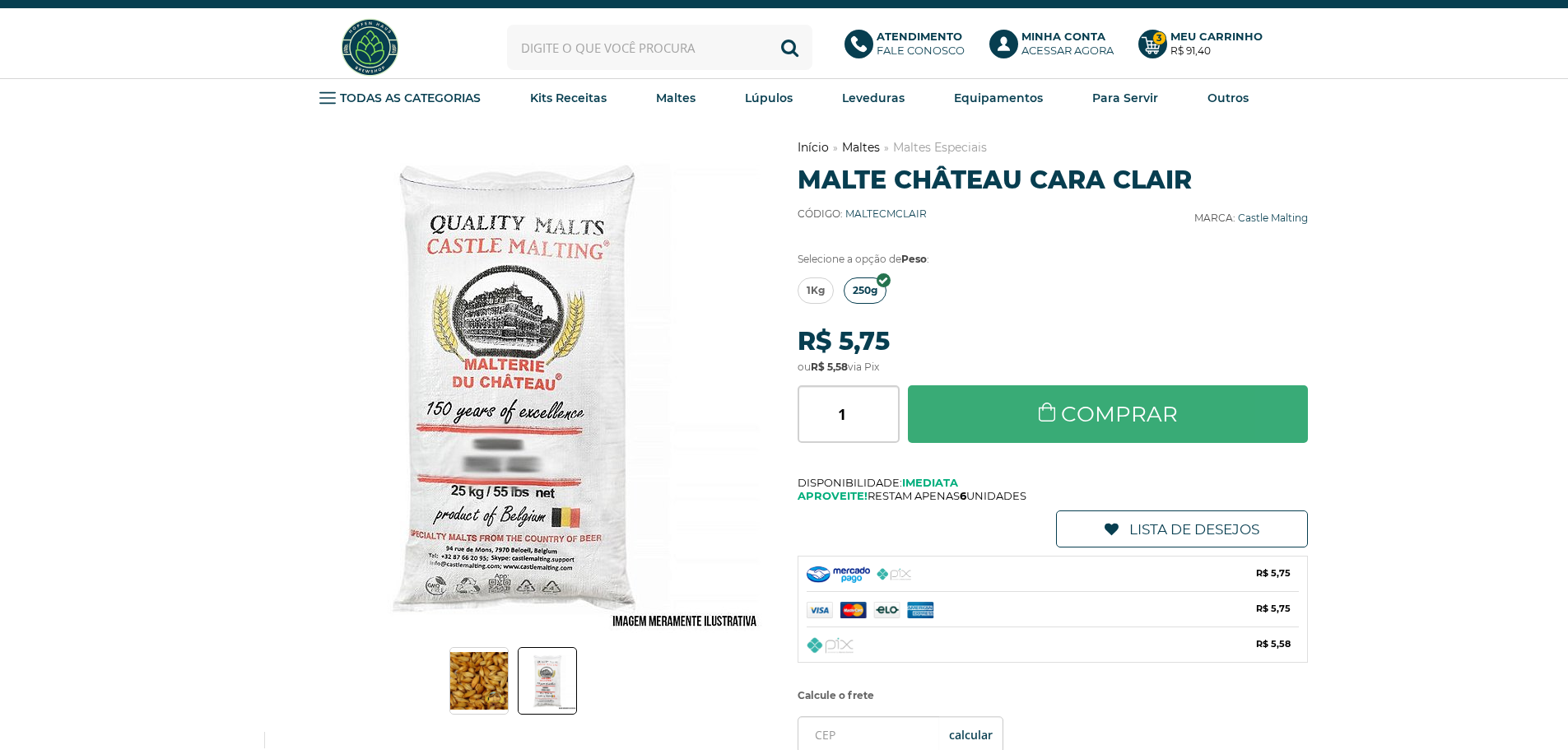
drag, startPoint x: 1098, startPoint y: 422, endPoint x: 1108, endPoint y: 427, distance: 11.2
click at [1099, 423] on link "Comprar" at bounding box center [1108, 414] width 401 height 58
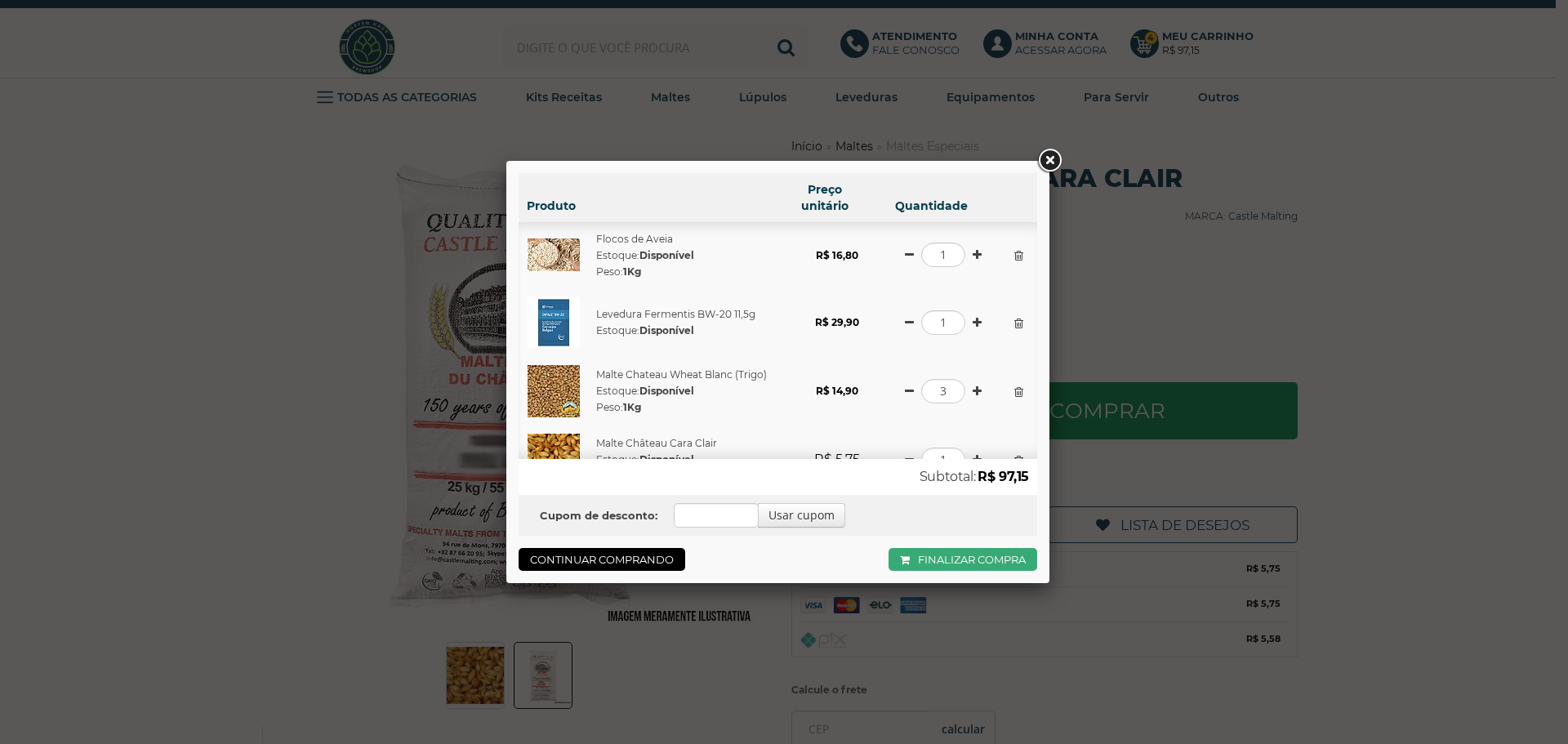
click at [958, 560] on link "Finalizar compra" at bounding box center [962, 560] width 149 height 23
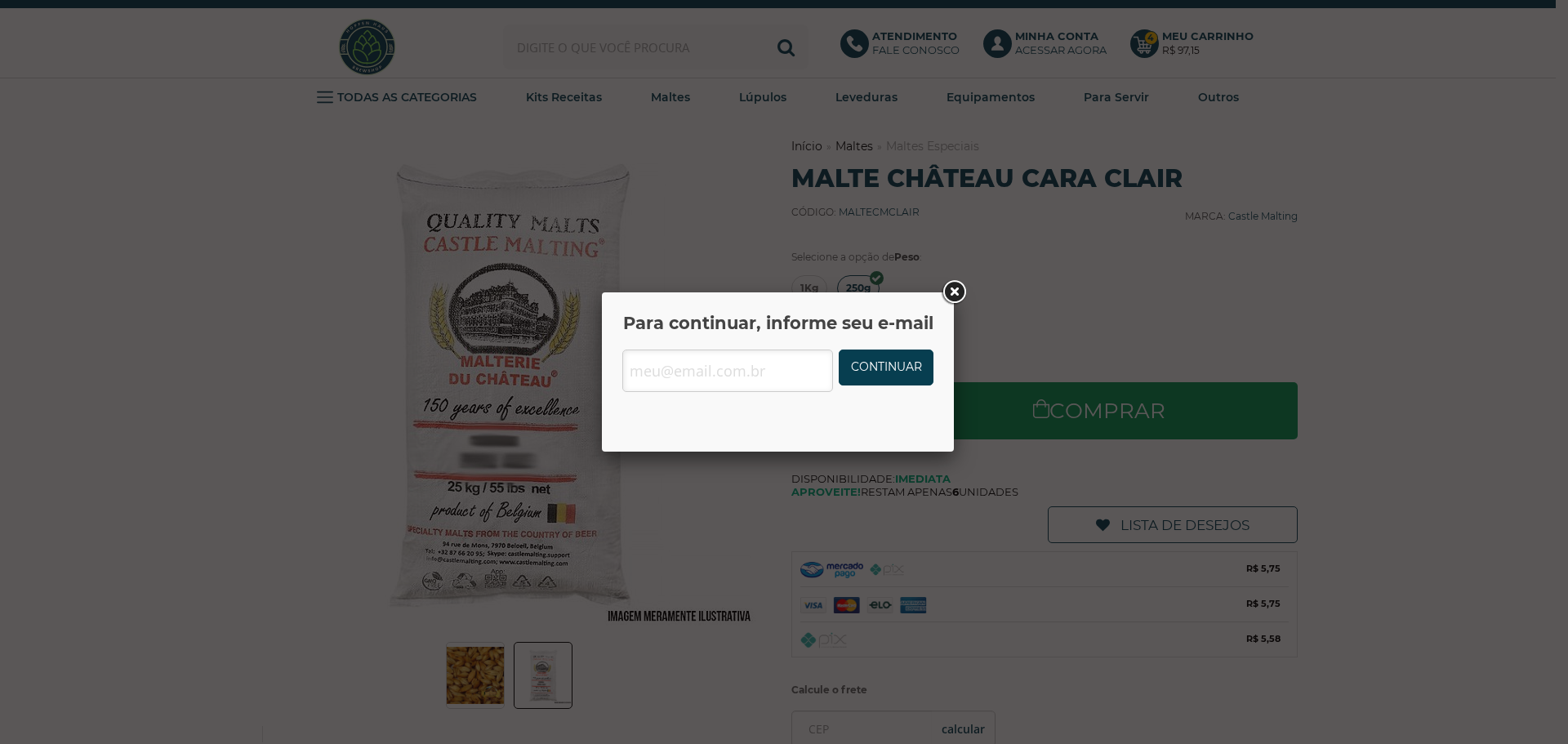
click at [957, 281] on link at bounding box center [953, 292] width 30 height 30
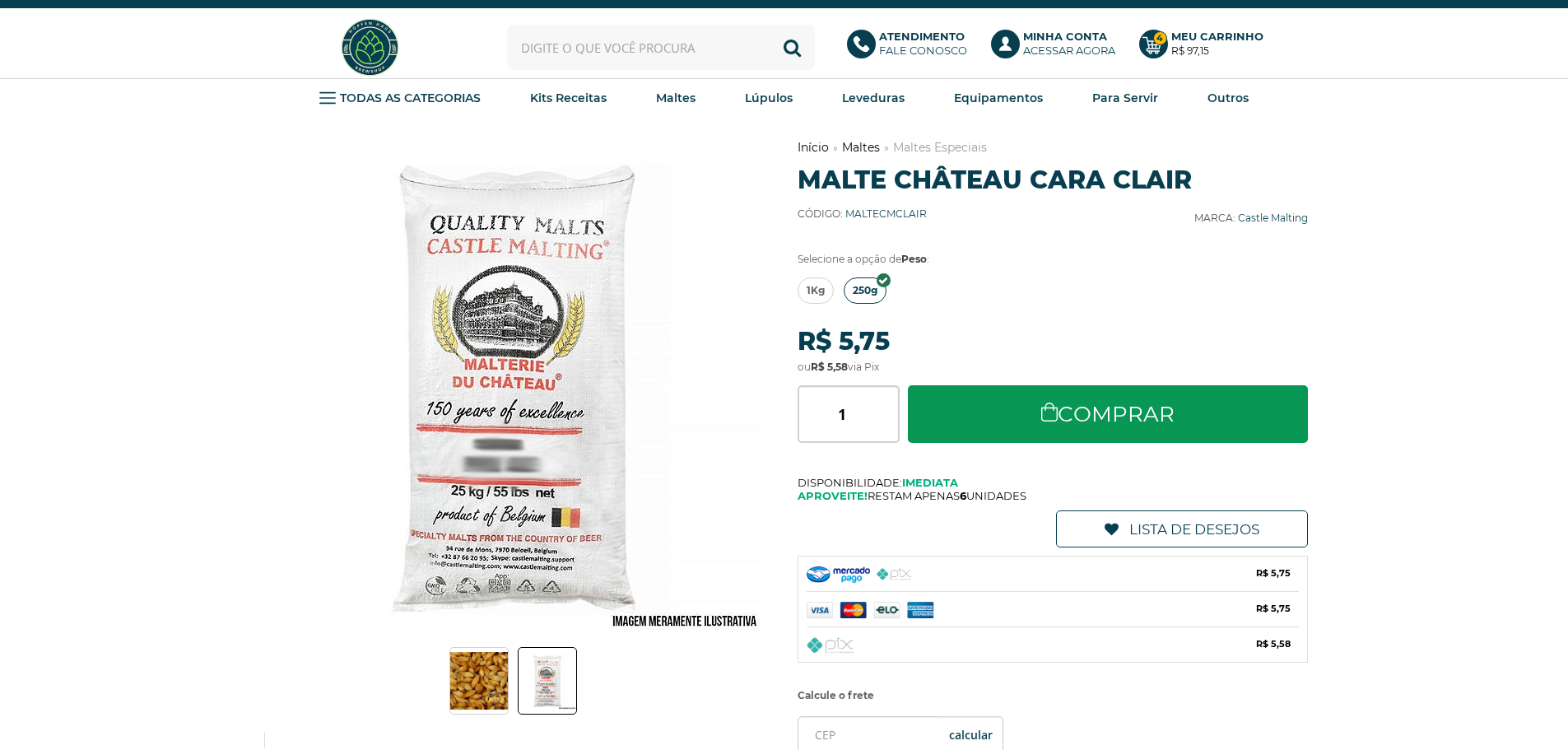
click at [1165, 19] on div "Olá, Minha conta Meus pedidos Meus favoritos Sair Bem-vindo, identifique-se par…" at bounding box center [784, 47] width 1048 height 62
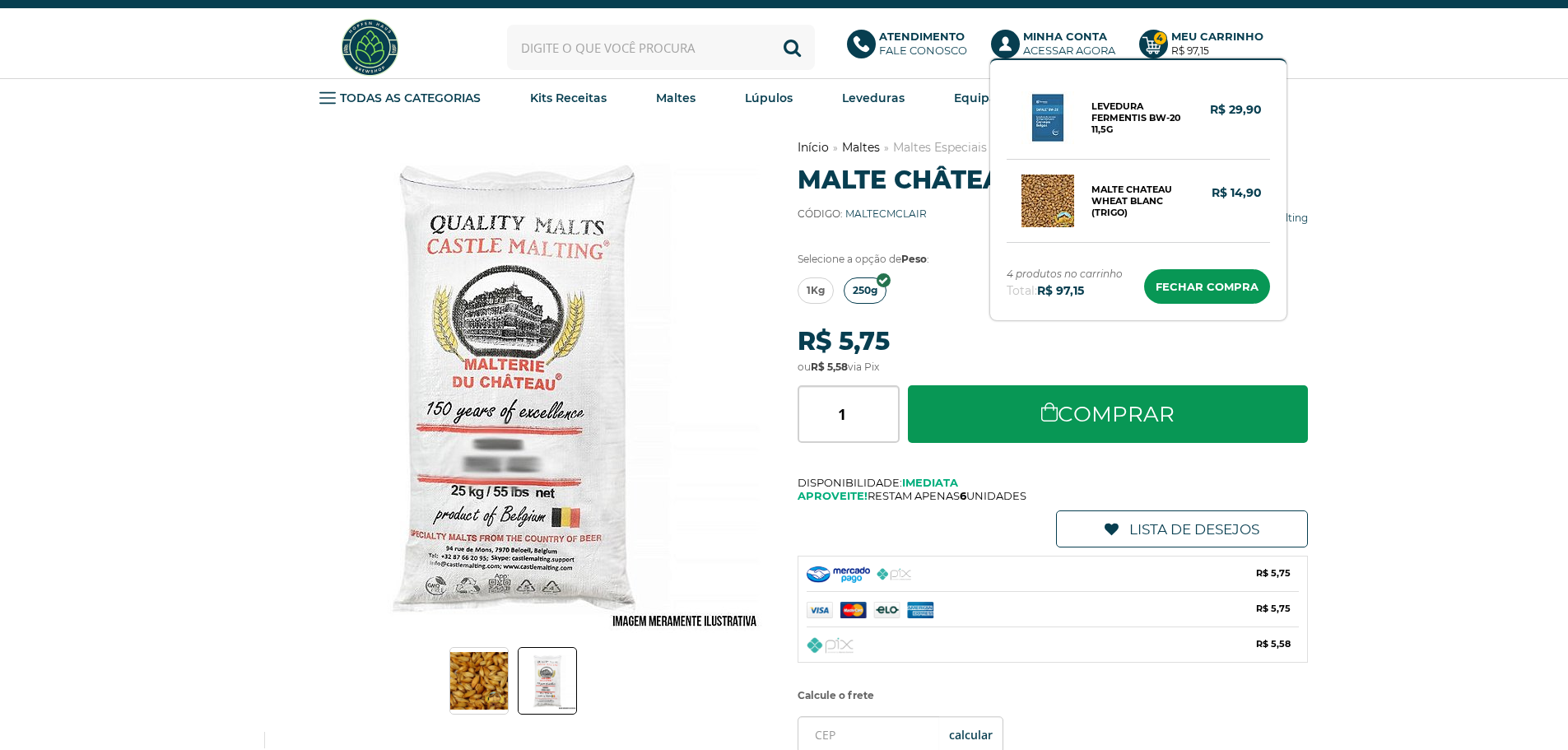
click at [1177, 33] on b "Meu Carrinho" at bounding box center [1217, 37] width 92 height 14
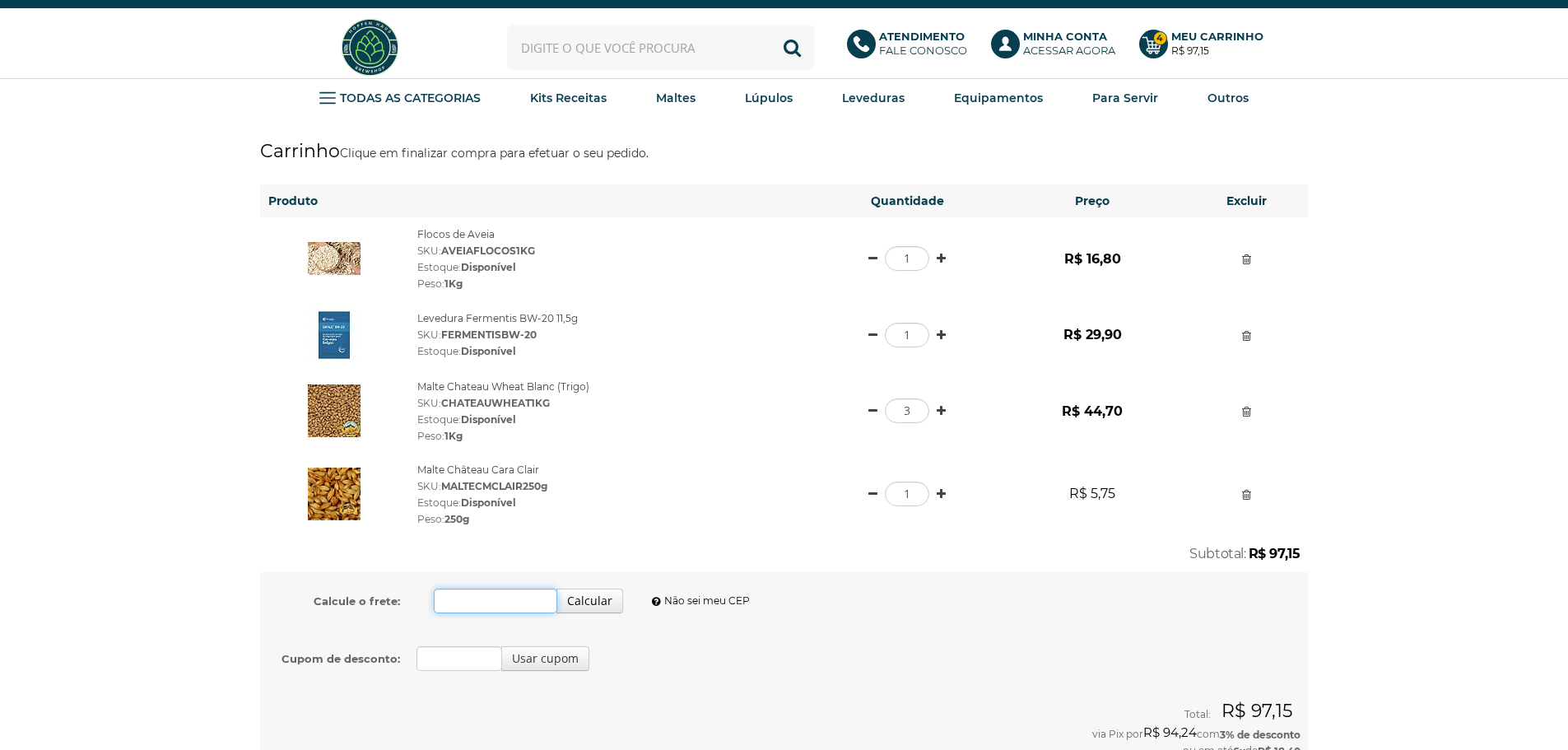
click at [502, 591] on input "Calcule o frete:" at bounding box center [496, 601] width 124 height 25
type input "14404-056"
click at [583, 605] on button "Calcular" at bounding box center [589, 601] width 67 height 25
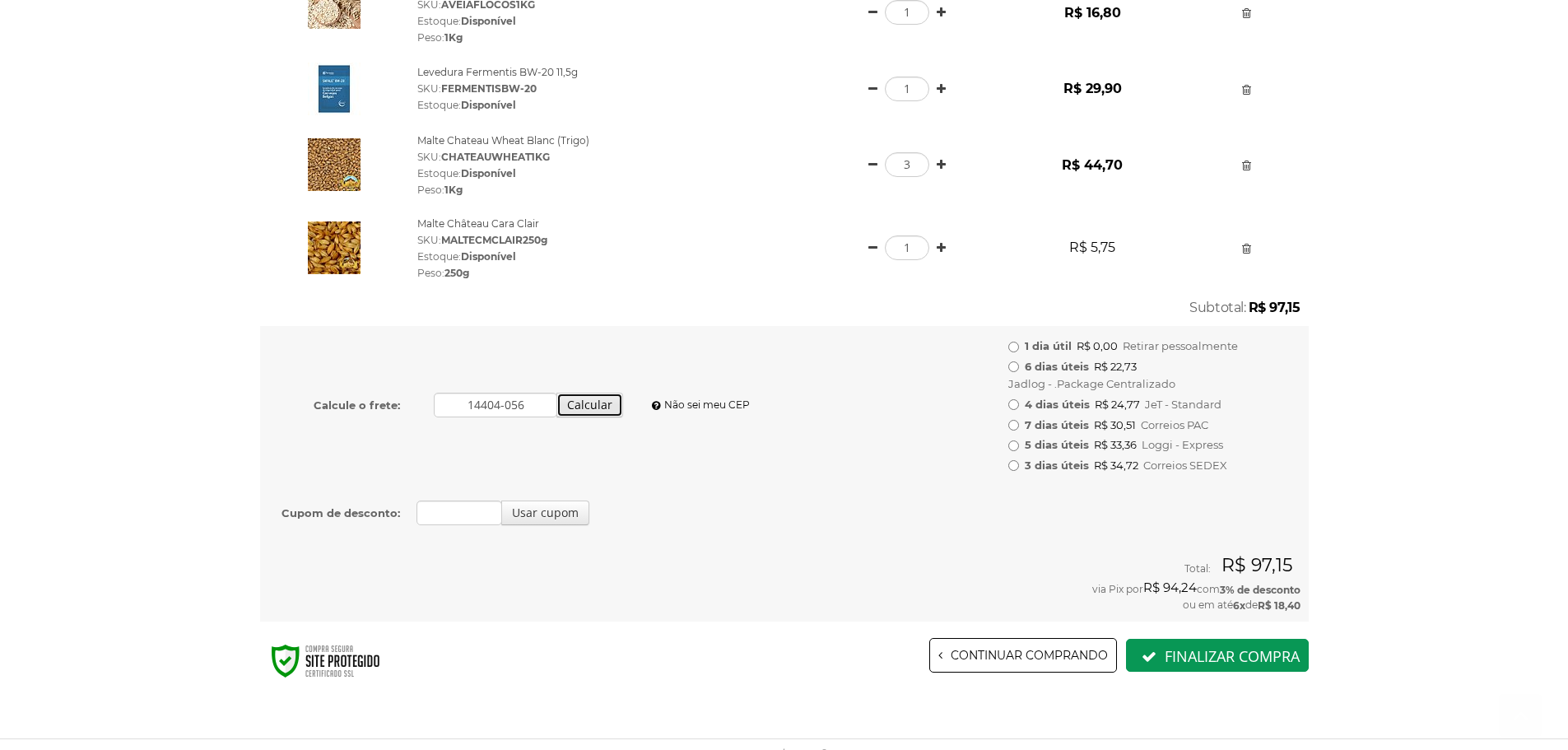
scroll to position [247, 0]
click at [1079, 367] on b "6 dias úteis" at bounding box center [1057, 365] width 64 height 16
click at [1019, 367] on input "6 dias úteis R$ 22,73 Jadlog - .Package Centralizado" at bounding box center [1013, 365] width 11 height 11
radio input "true"
click at [1069, 403] on b "4 dias úteis" at bounding box center [1057, 403] width 65 height 16
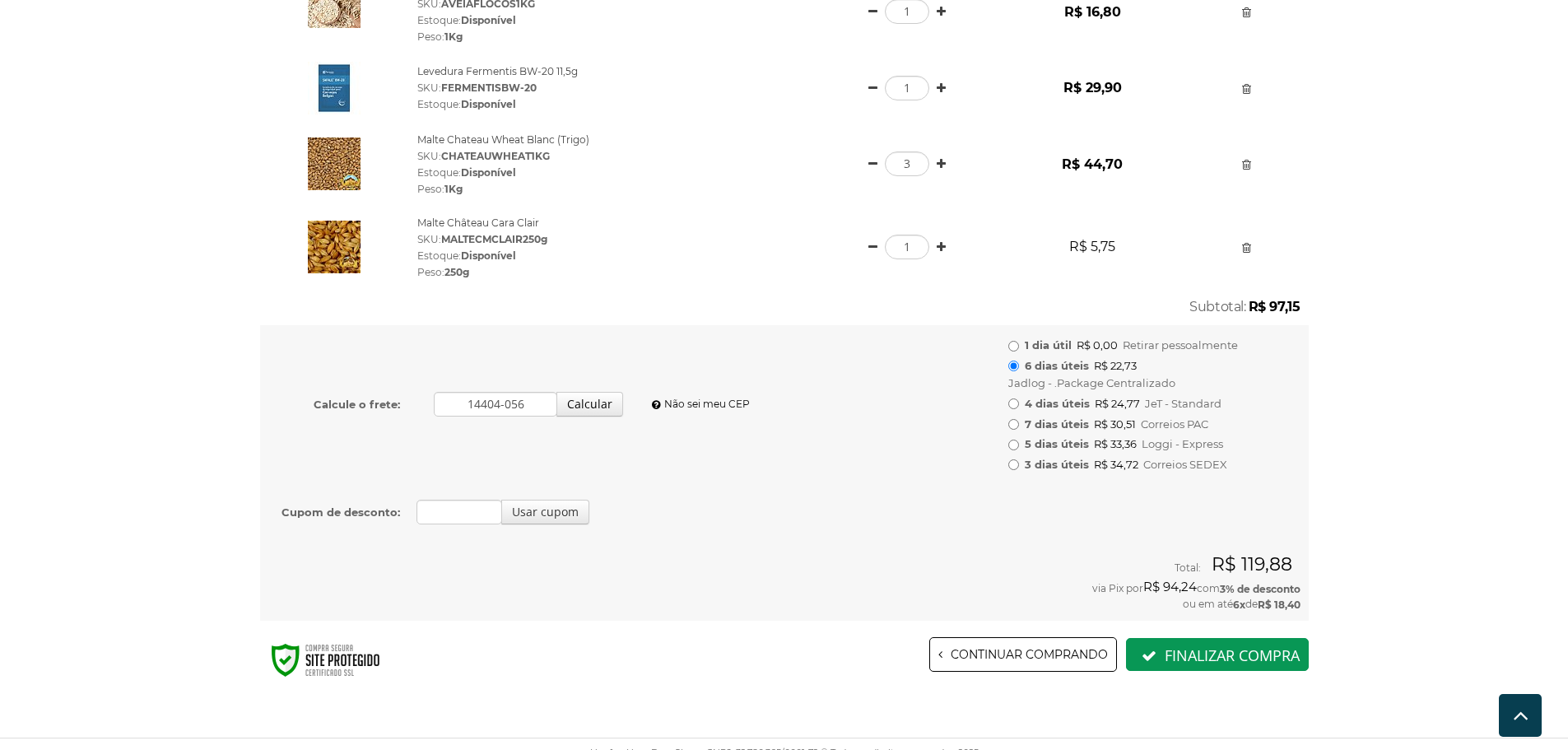
click at [1019, 403] on input "4 dias úteis R$ 24,77 JeT - Standard" at bounding box center [1013, 404] width 11 height 11
radio input "true"
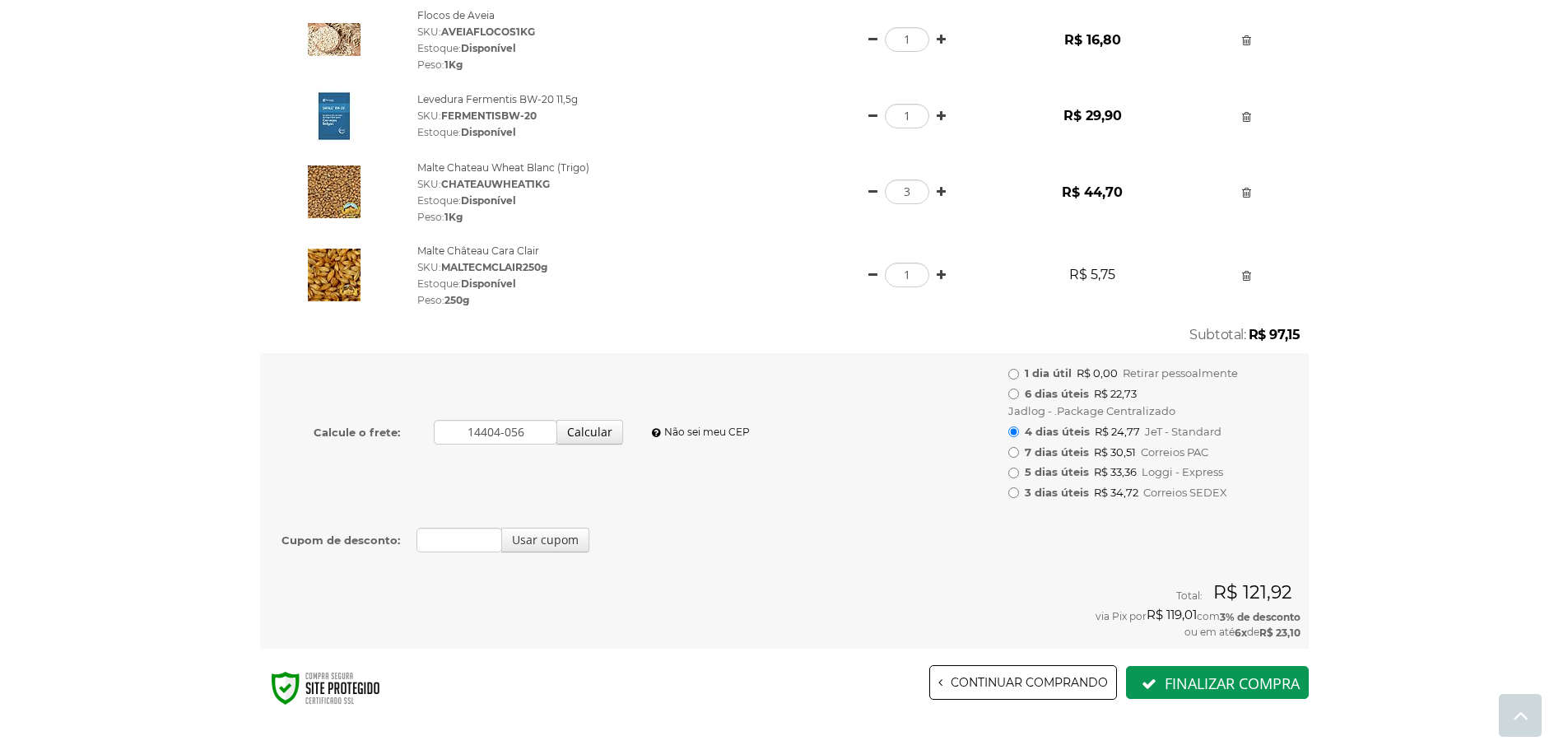
scroll to position [310, 0]
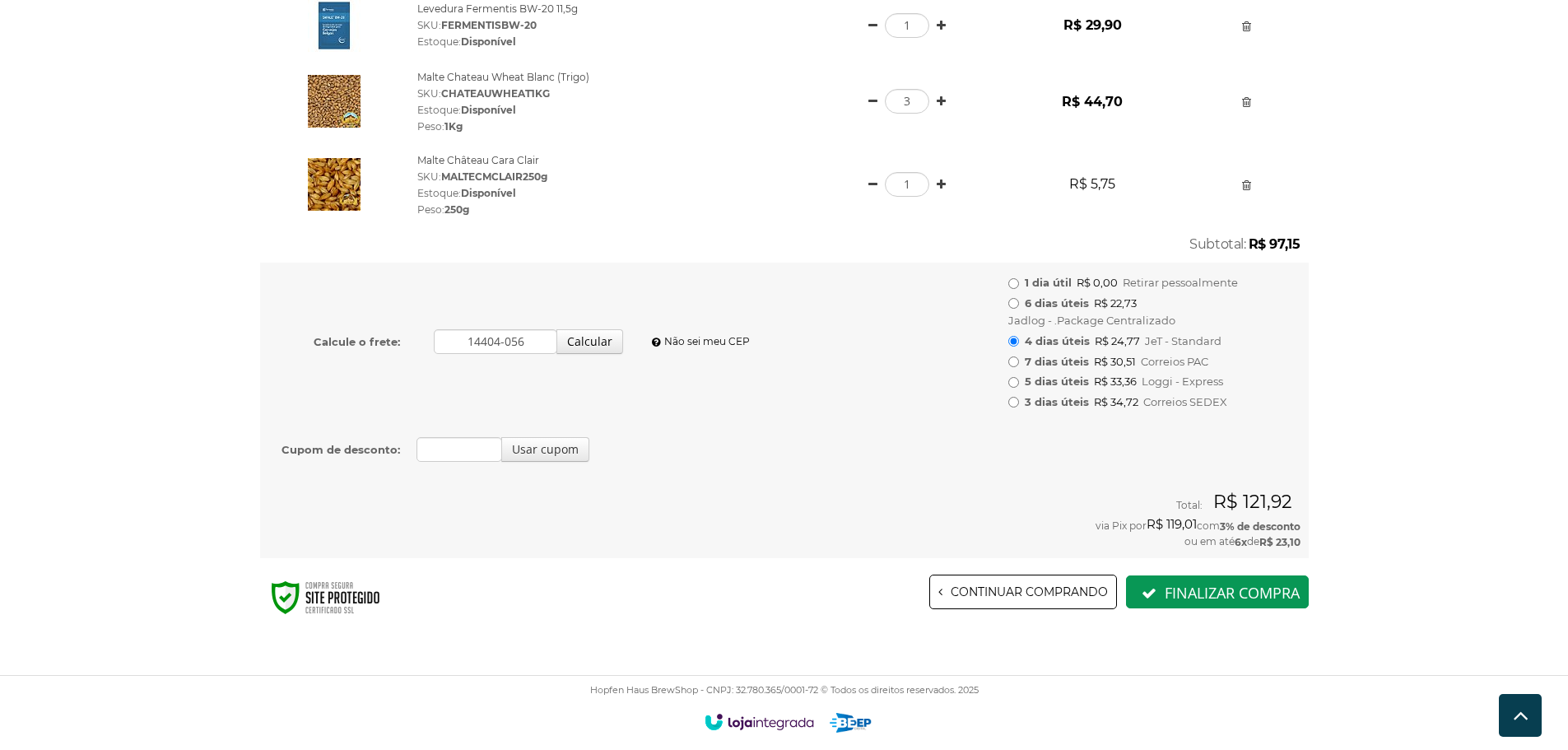
drag, startPoint x: 731, startPoint y: 685, endPoint x: 817, endPoint y: 689, distance: 86.1
click at [817, 689] on p "Hopfen Haus BrewShop - CNPJ: 32.780.365/0001-72 © Todos os direitos reservados.…" at bounding box center [784, 690] width 1048 height 12
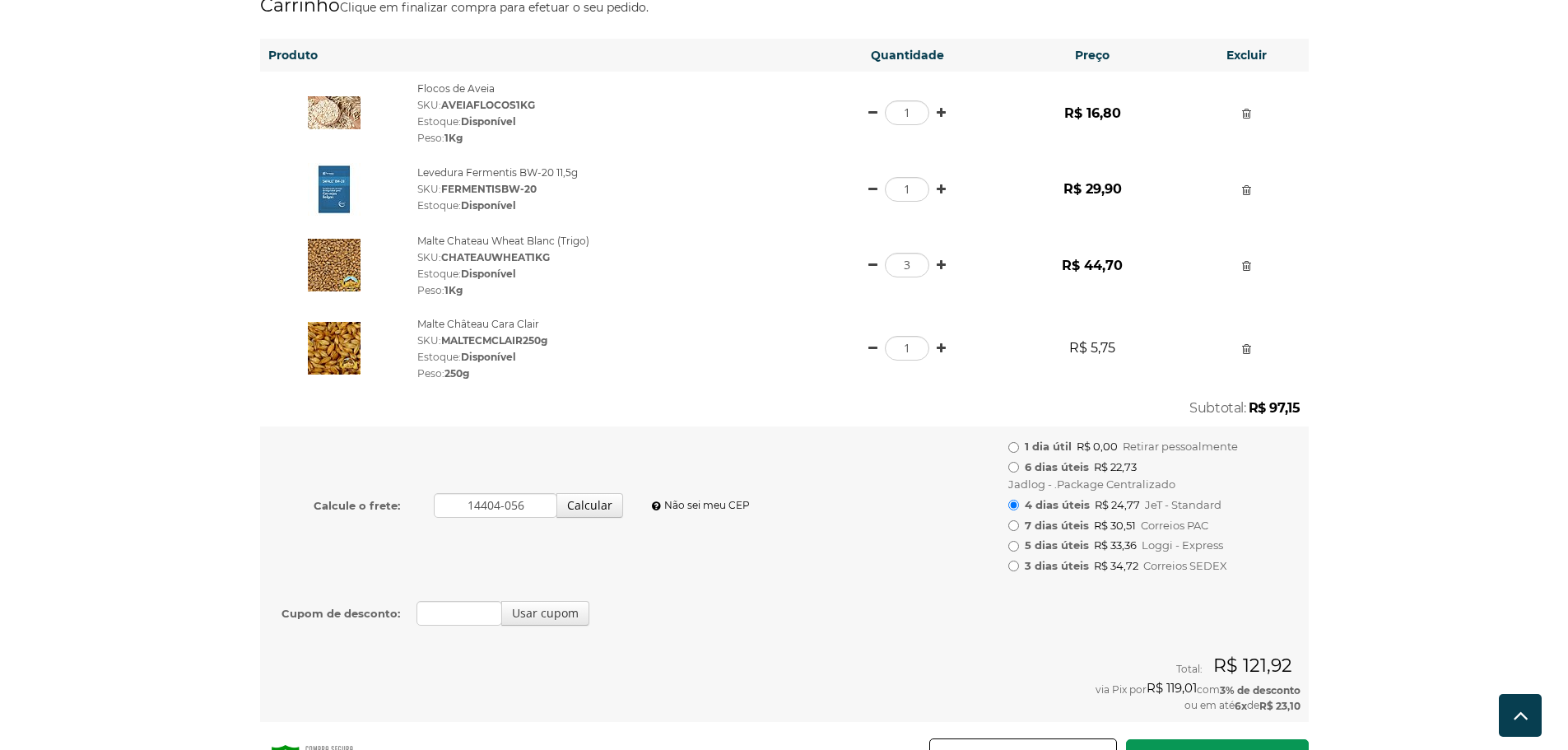
scroll to position [0, 0]
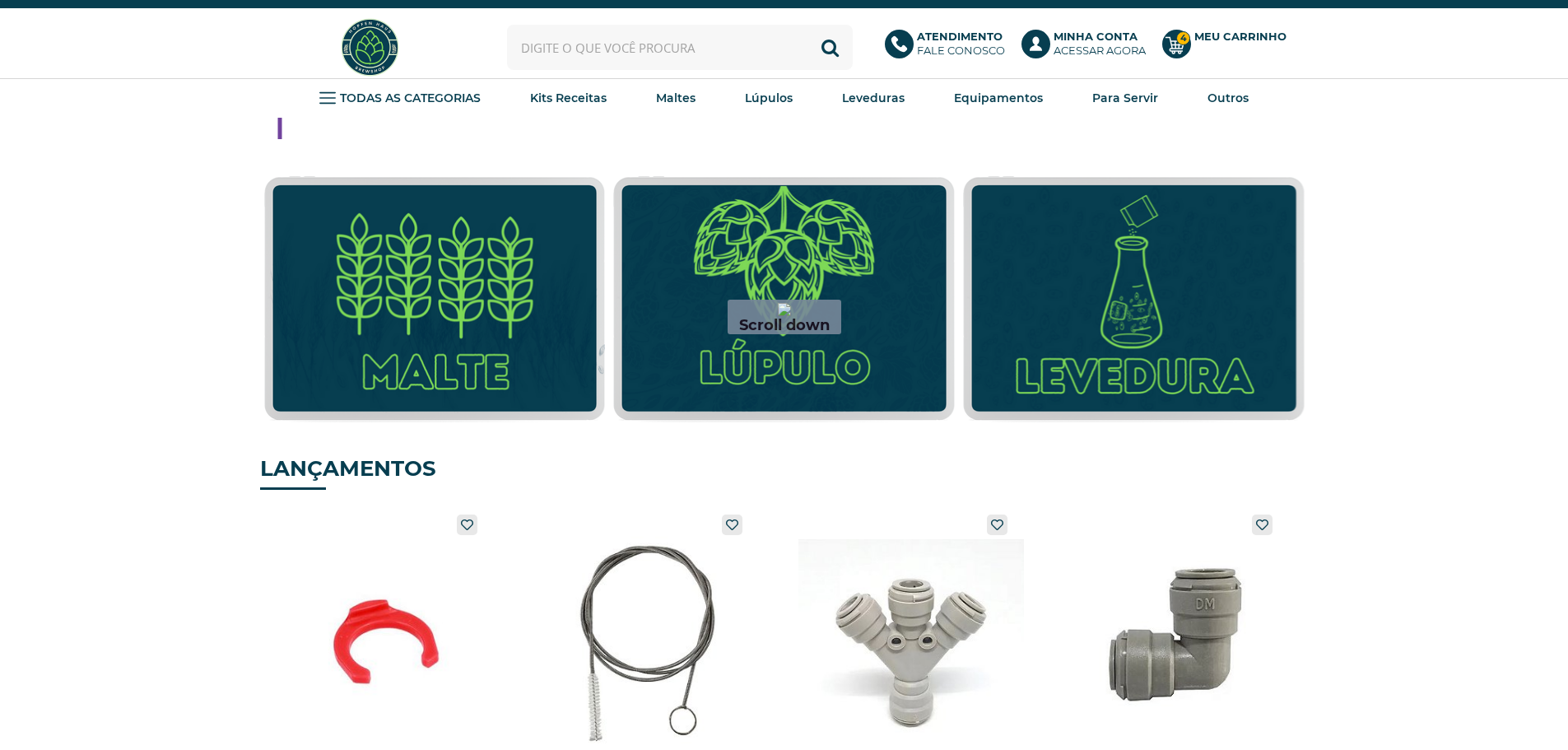
drag, startPoint x: 280, startPoint y: 110, endPoint x: 317, endPoint y: 164, distance: 65.5
